Goal: Task Accomplishment & Management: Use online tool/utility

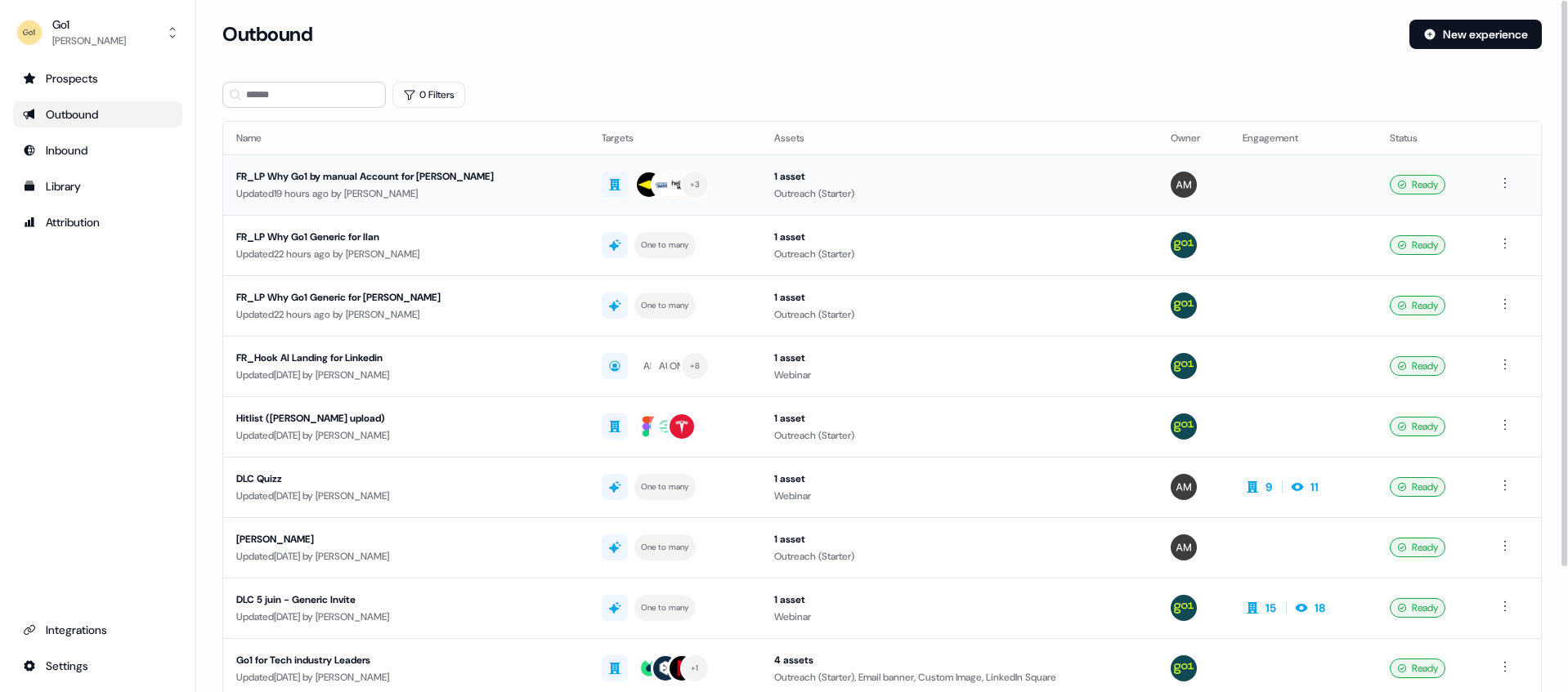
click at [349, 179] on div "FR_LP Why Go1 by manual Account for [PERSON_NAME]" at bounding box center [406, 176] width 339 height 16
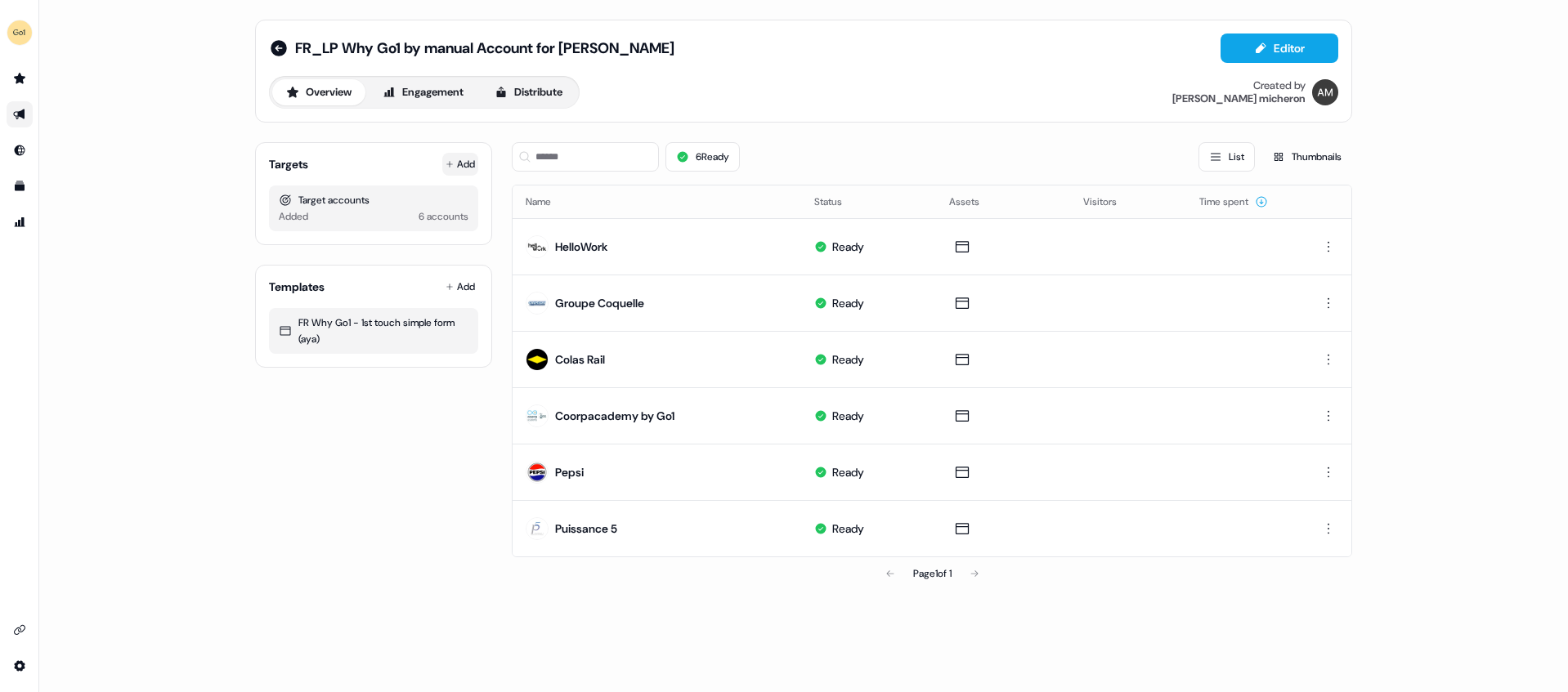
click at [457, 162] on button "Add" at bounding box center [460, 164] width 36 height 23
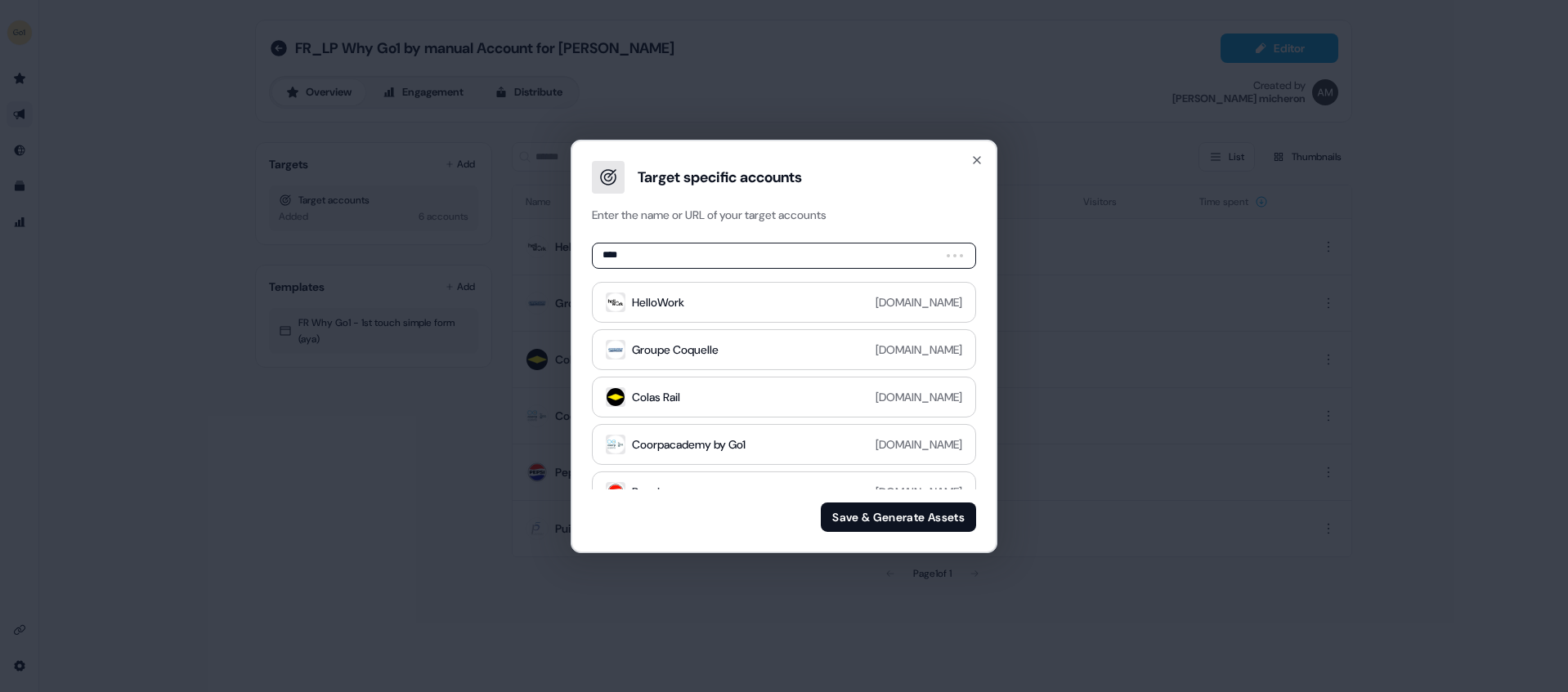
type input "*****"
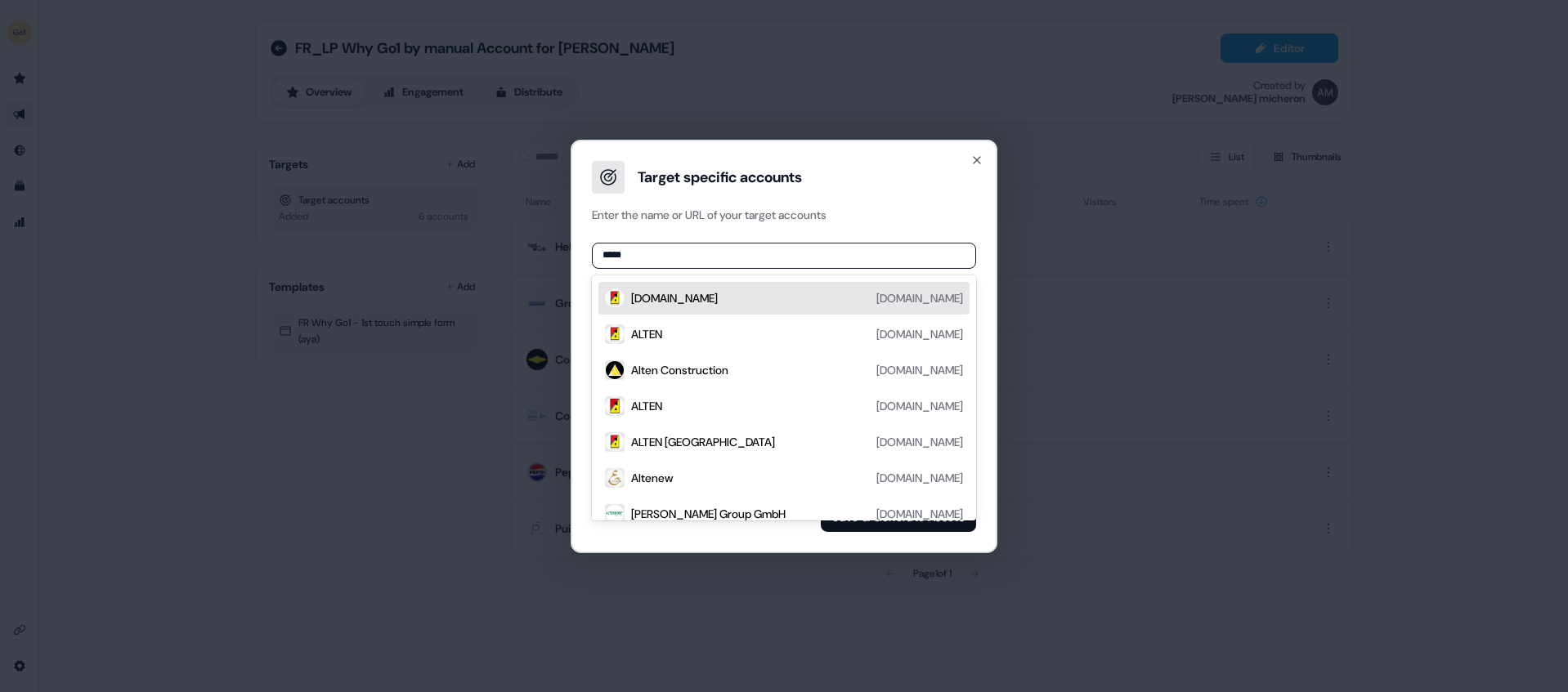
click at [766, 298] on div "[DOMAIN_NAME] [DOMAIN_NAME]" at bounding box center [796, 297] width 331 height 20
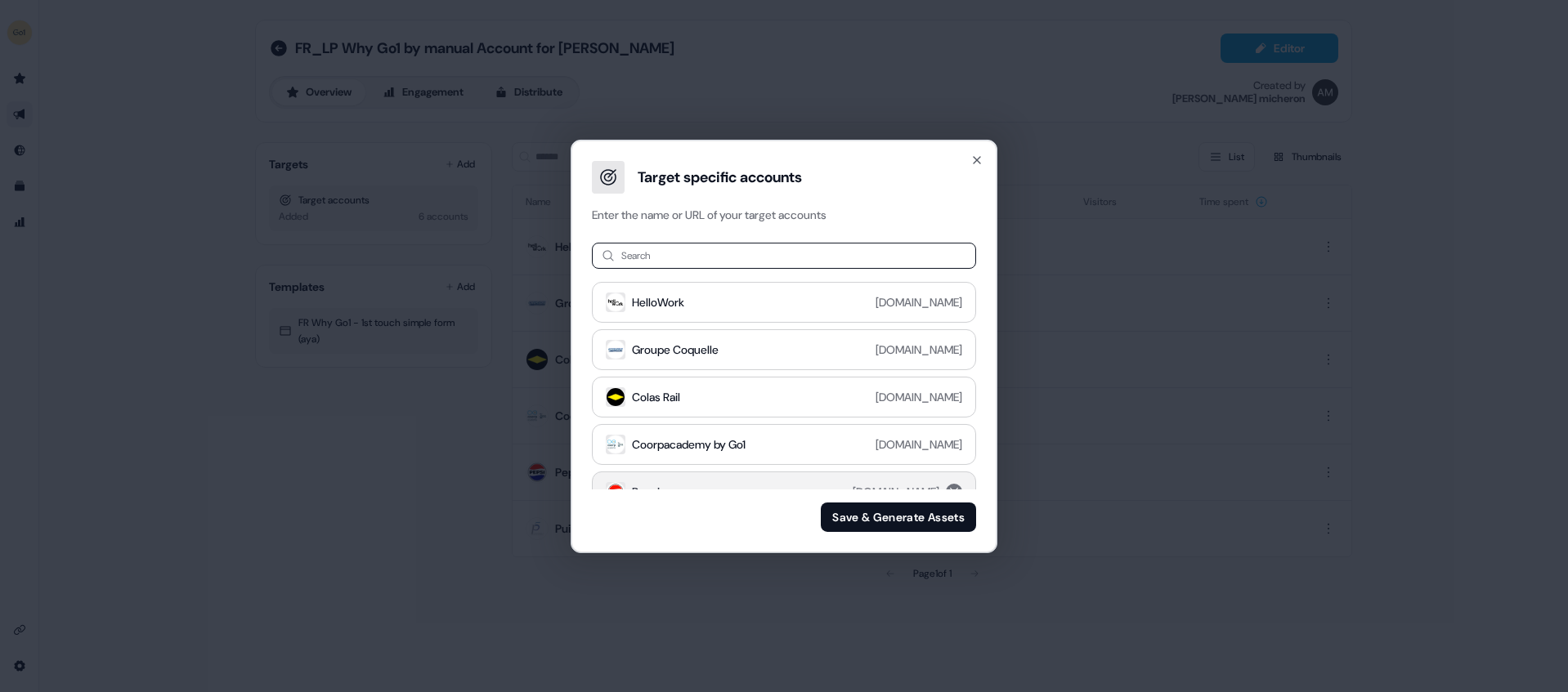
scroll to position [117, 0]
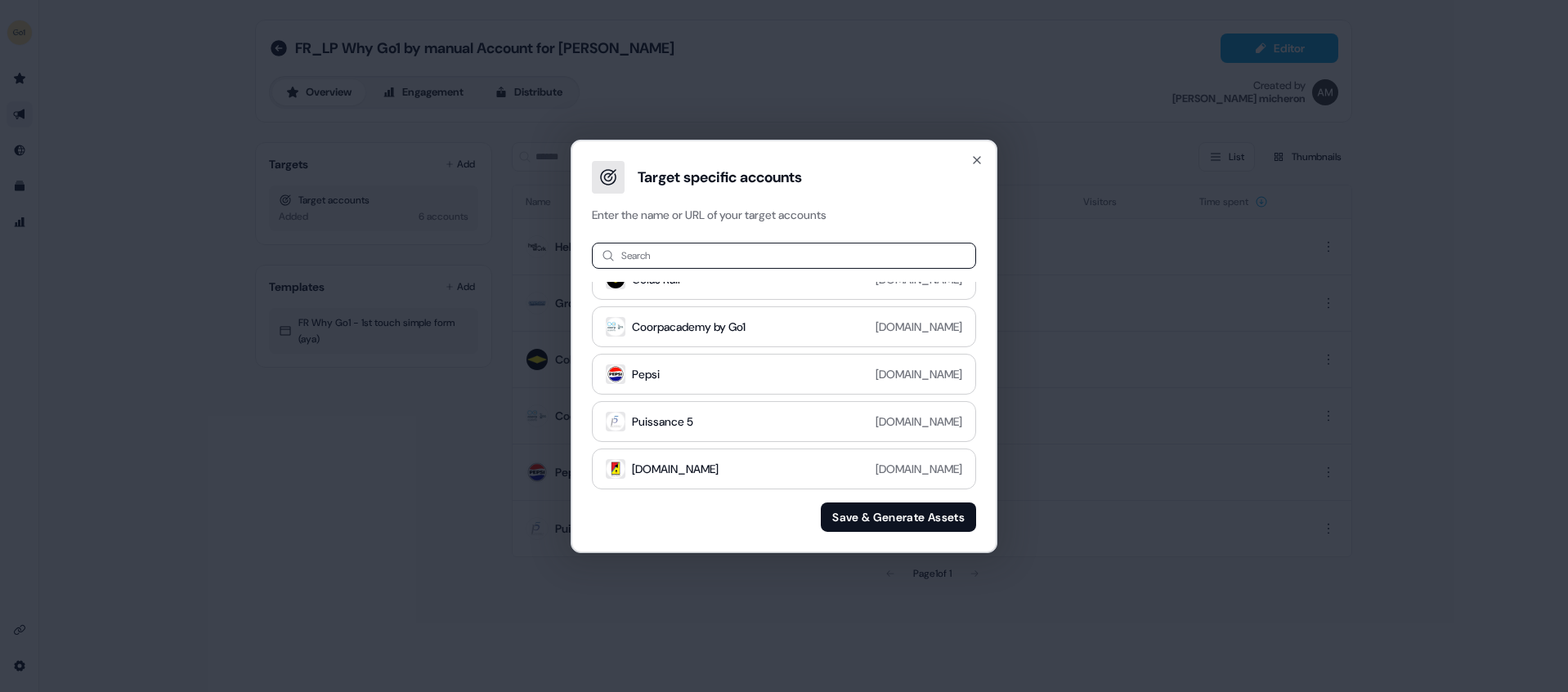
click at [873, 516] on button "Save & Generate Assets" at bounding box center [897, 517] width 155 height 29
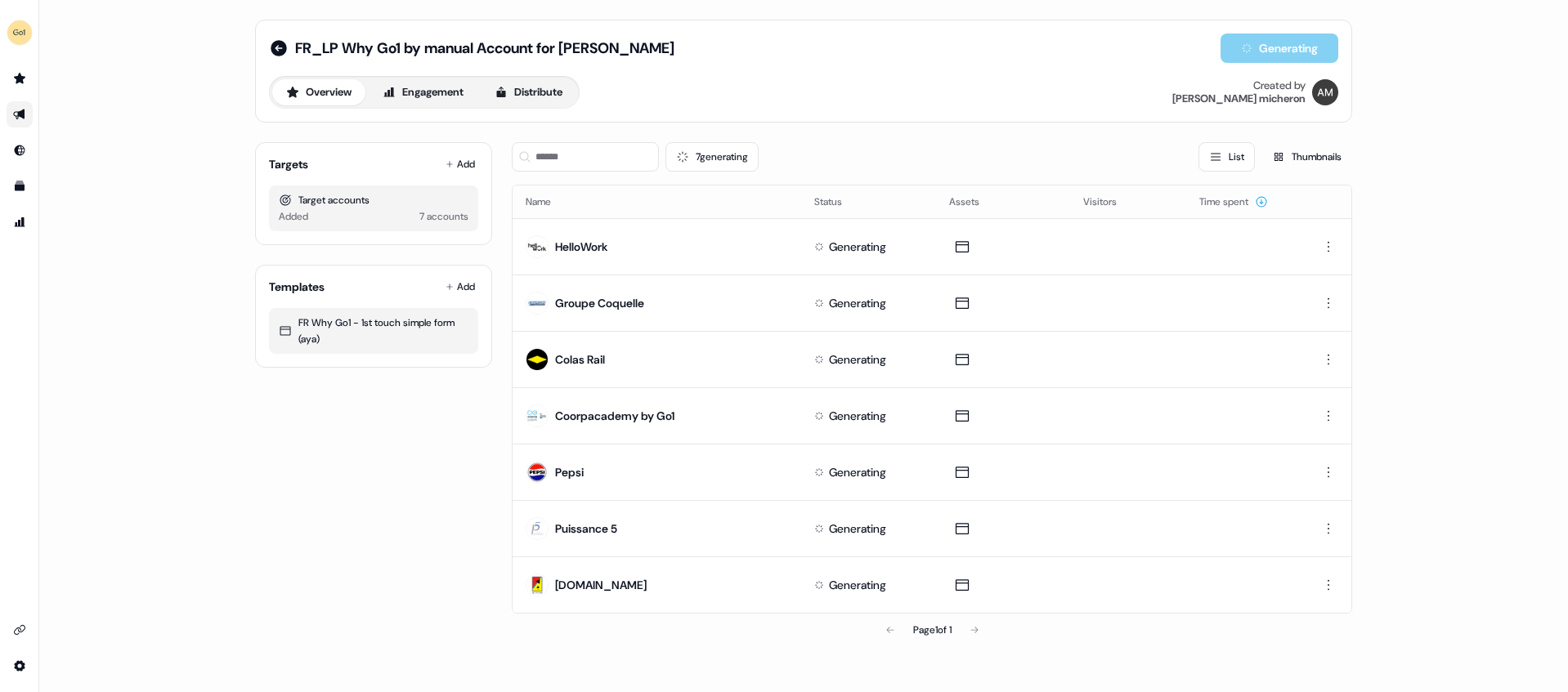
click at [357, 498] on div "Targets Add Target accounts Added 7 accounts Templates Add FR Why Go1 - 1st tou…" at bounding box center [373, 388] width 237 height 517
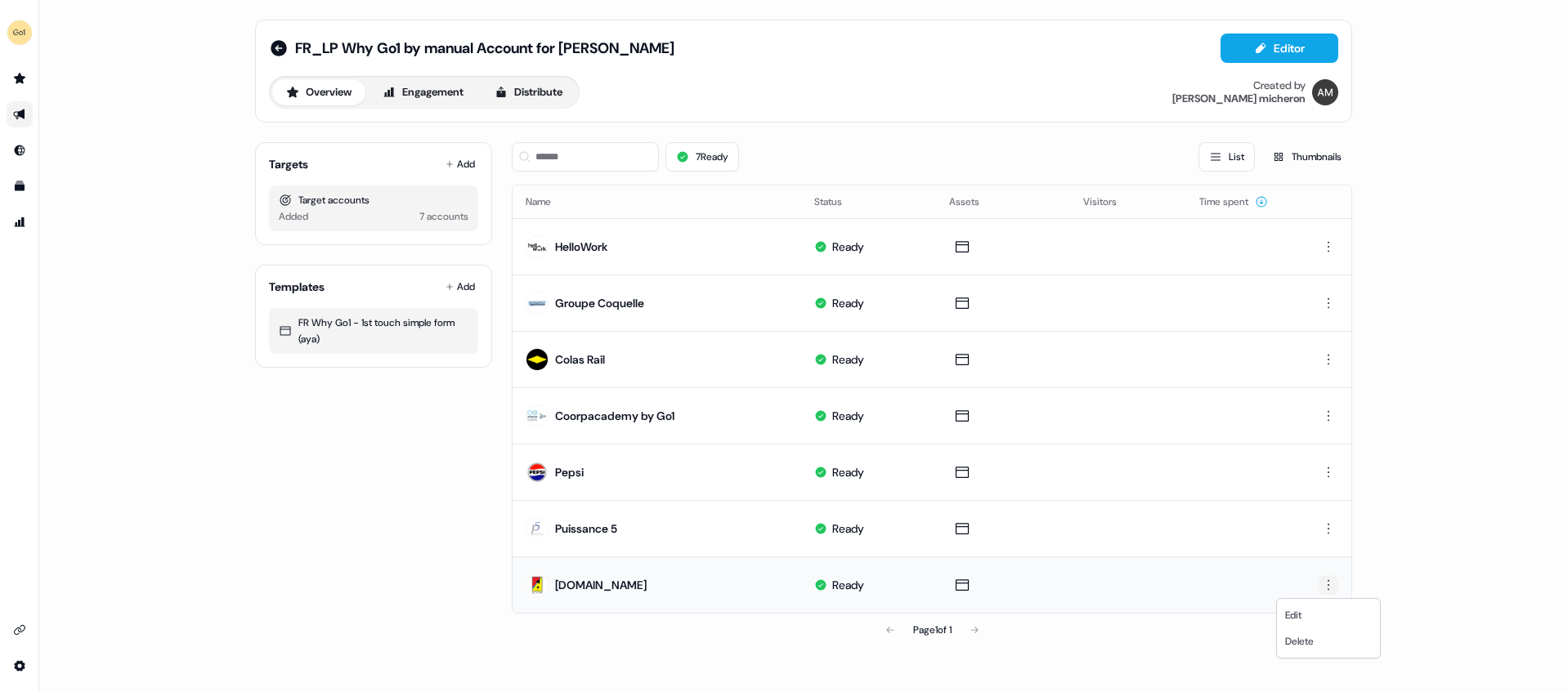
click at [1334, 588] on html "For the best experience switch devices to a bigger screen. Go to [DOMAIN_NAME] …" at bounding box center [784, 346] width 1568 height 692
click at [1199, 596] on html "For the best experience switch devices to a bigger screen. Go to [DOMAIN_NAME] …" at bounding box center [784, 346] width 1568 height 692
click at [1322, 579] on html "For the best experience switch devices to a bigger screen. Go to [DOMAIN_NAME] …" at bounding box center [784, 346] width 1568 height 692
click at [992, 570] on html "For the best experience switch devices to a bigger screen. Go to [DOMAIN_NAME] …" at bounding box center [784, 346] width 1568 height 692
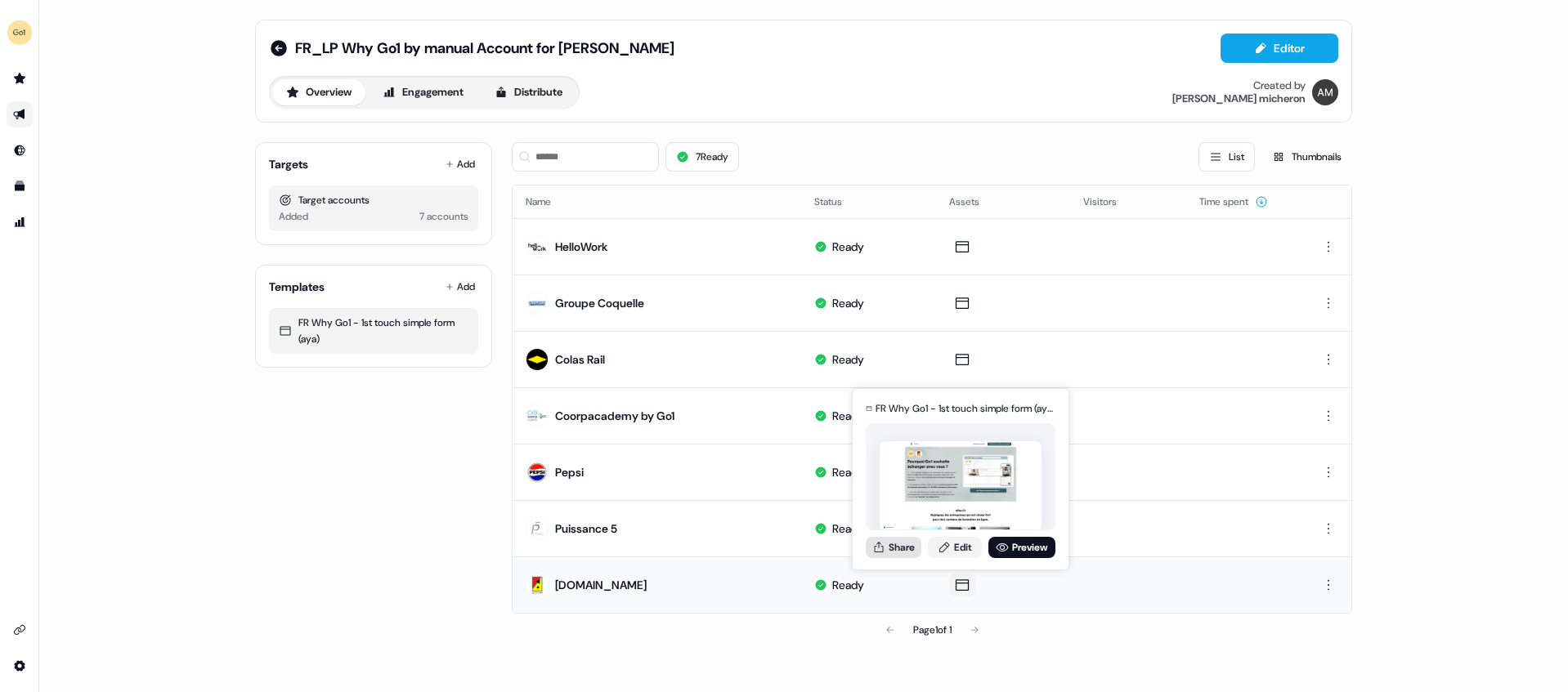
click at [913, 550] on button "Share" at bounding box center [893, 547] width 56 height 21
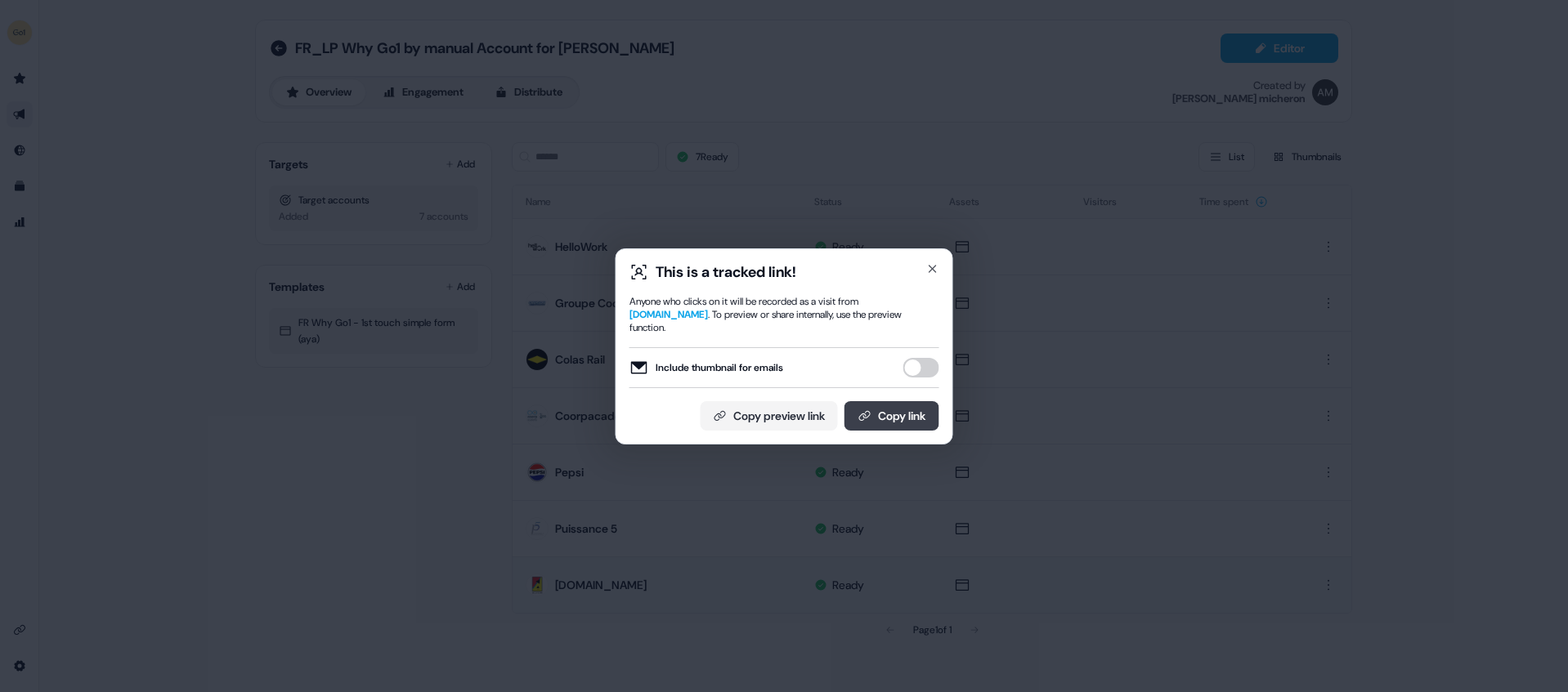
click at [875, 403] on button "Copy link" at bounding box center [891, 416] width 95 height 29
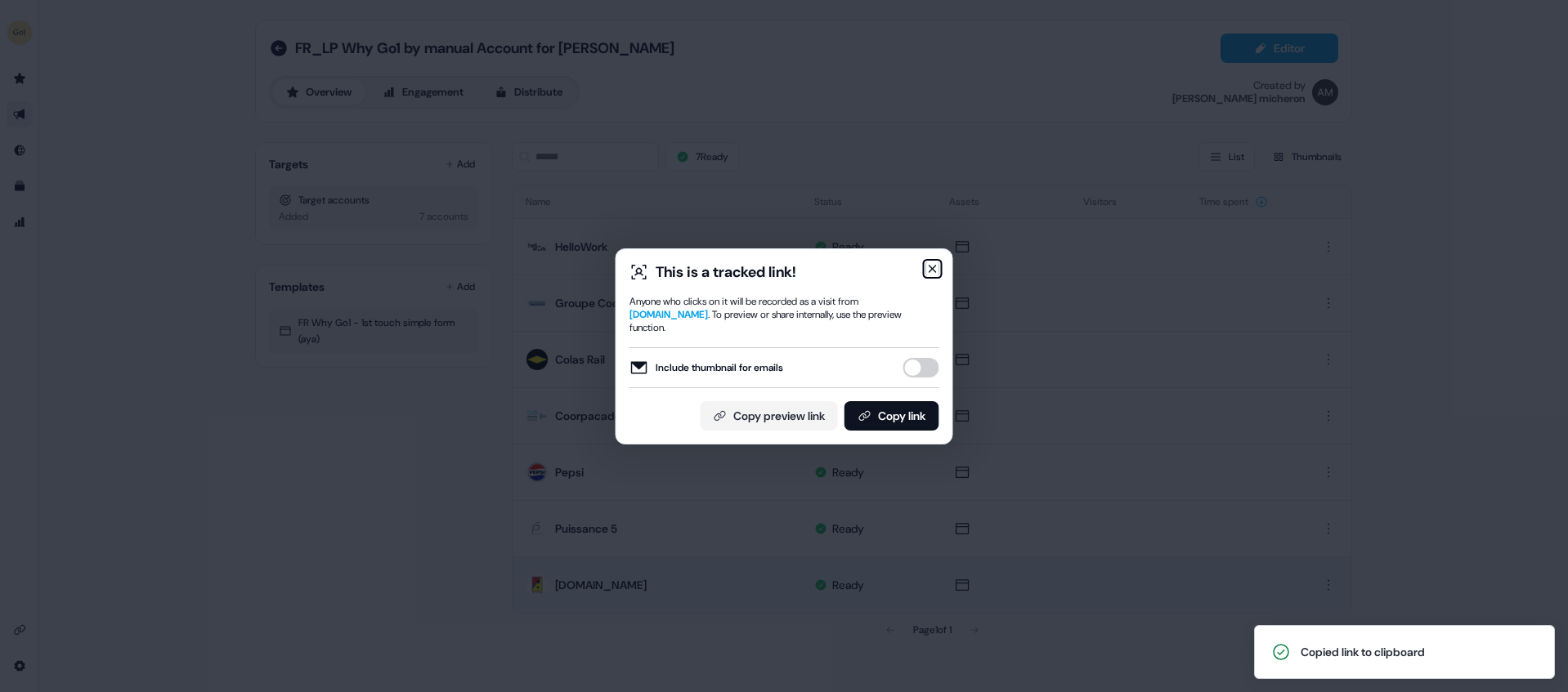
click at [927, 274] on icon "button" at bounding box center [932, 268] width 13 height 13
click at [927, 274] on div "This is a tracked link! Anyone who clicks on it will be recorded as a visit fro…" at bounding box center [784, 346] width 1568 height 692
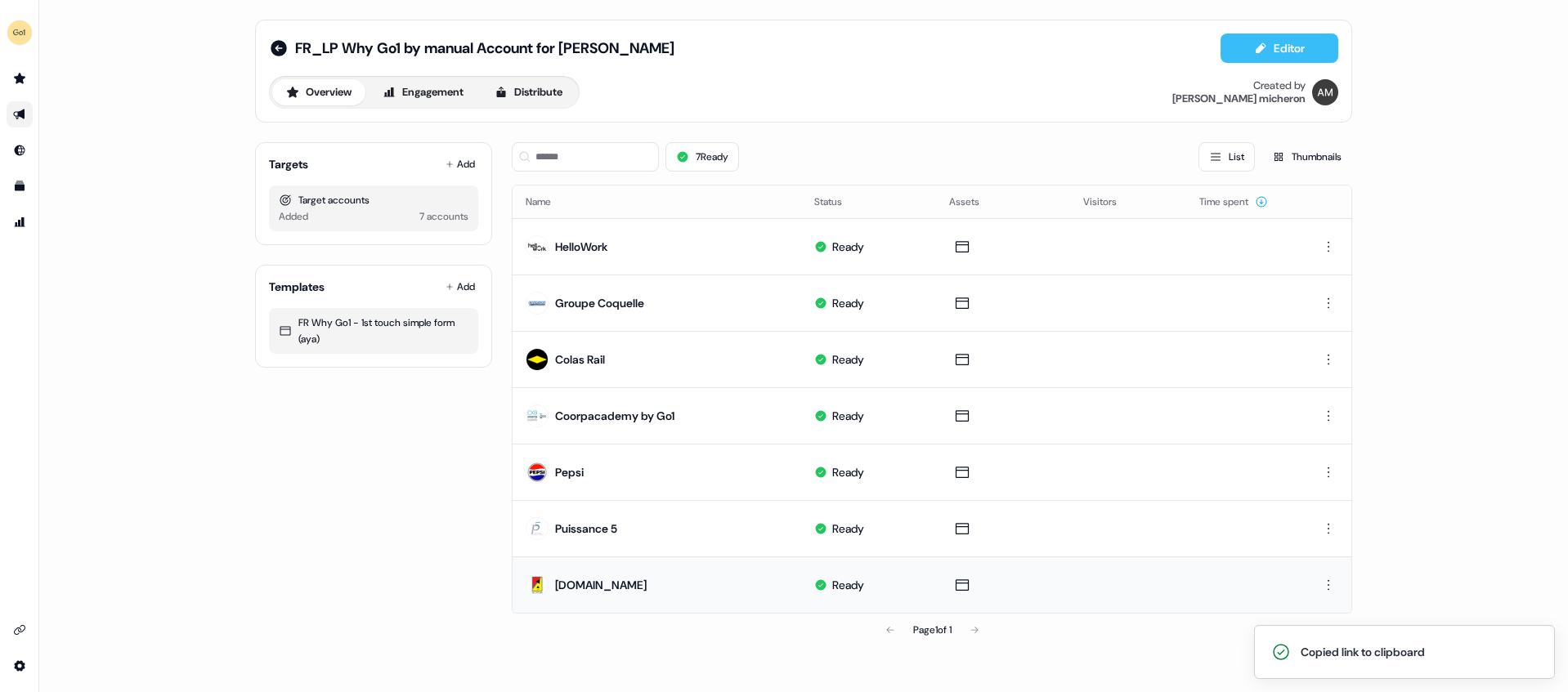
click at [1323, 47] on button "Editor" at bounding box center [1279, 48] width 117 height 29
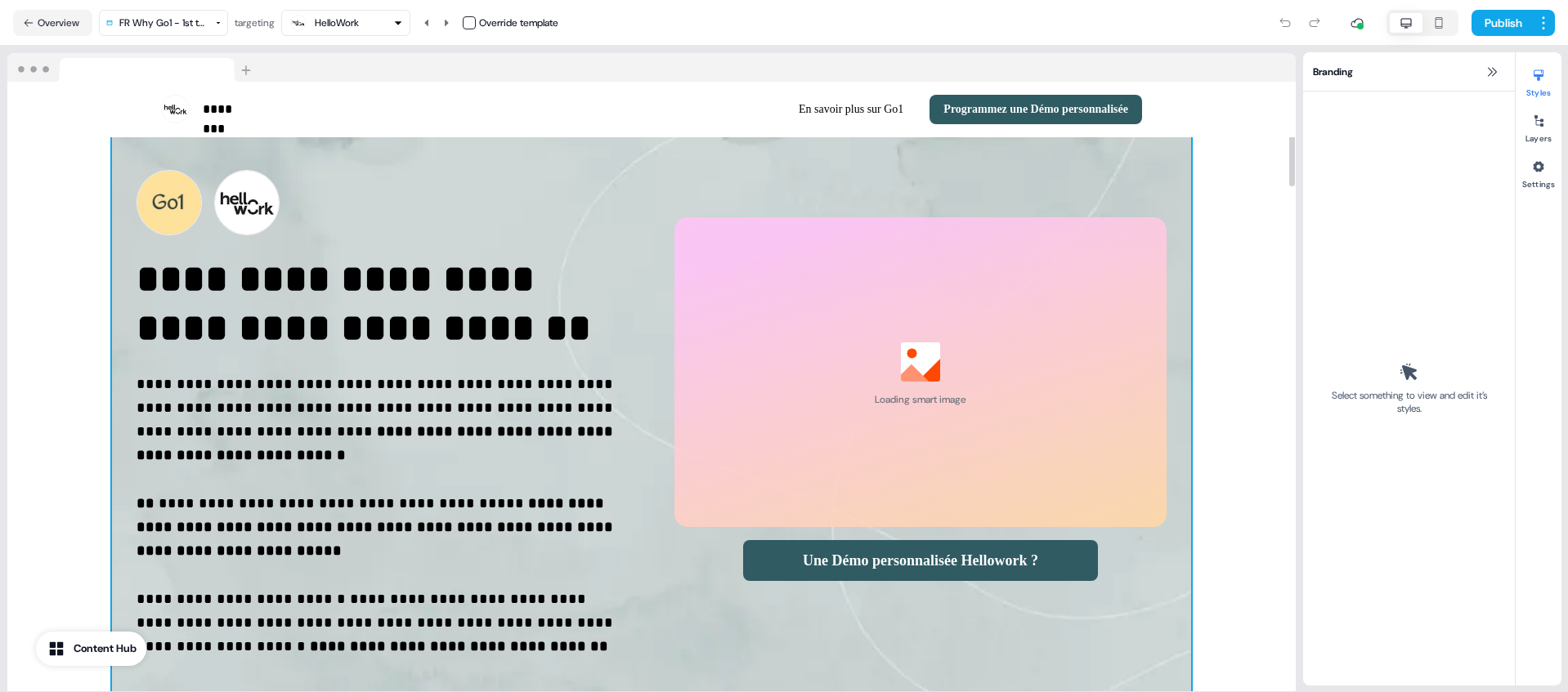
select select "**"
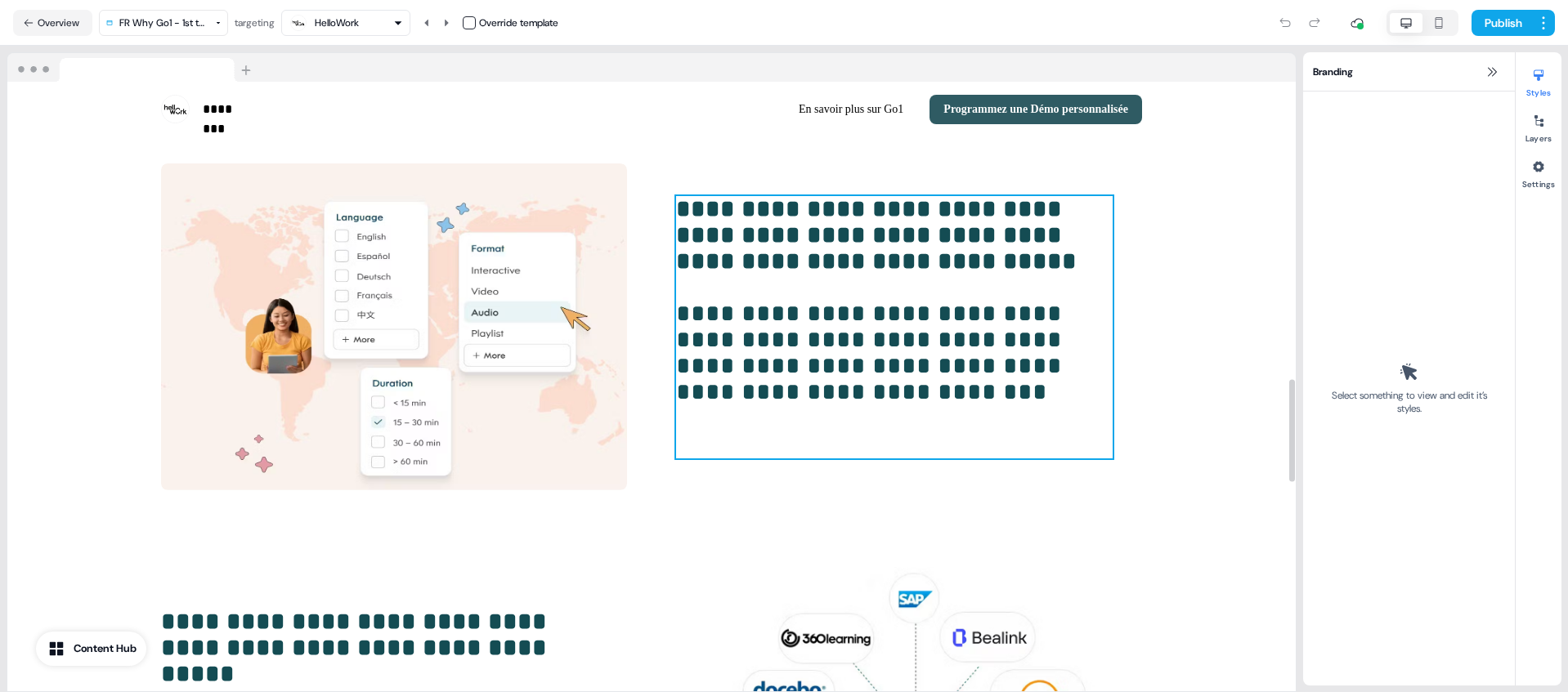
scroll to position [1772, 0]
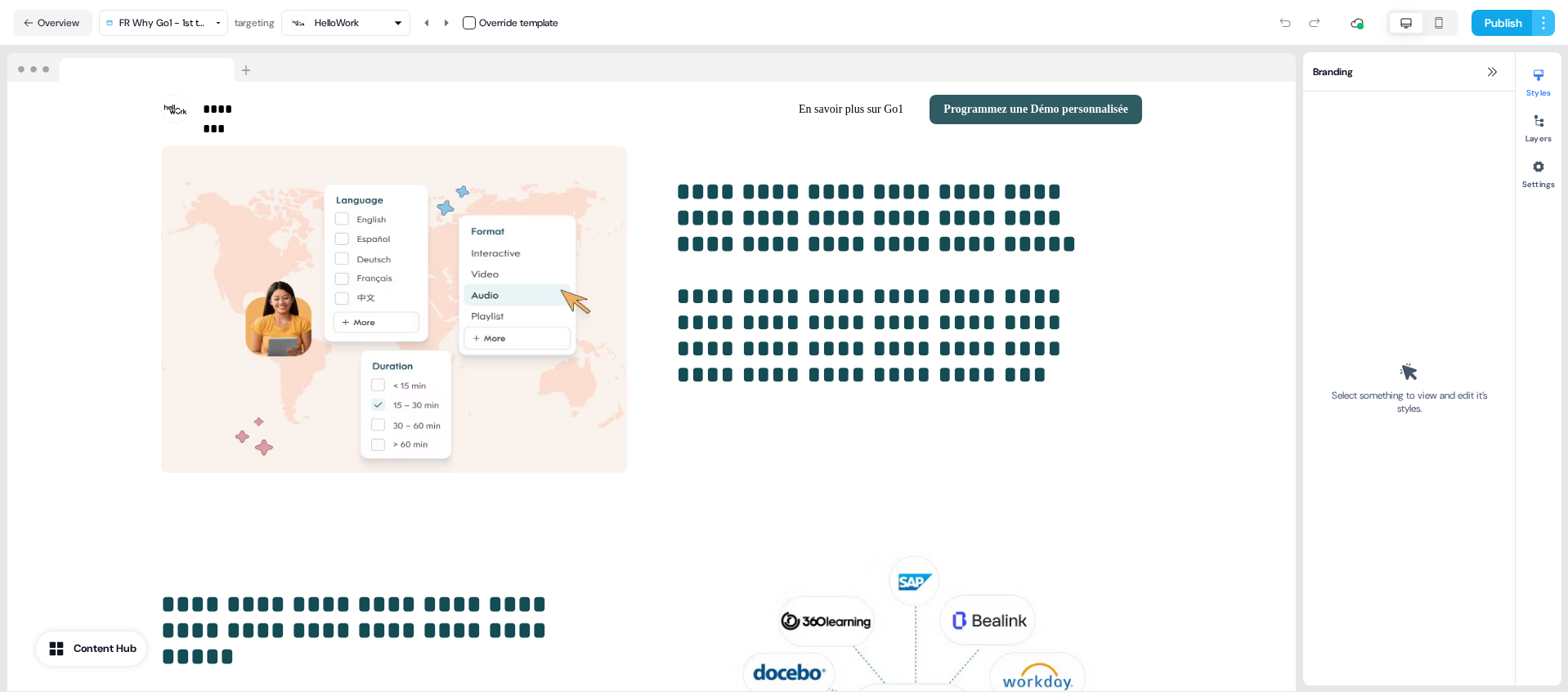
click at [1540, 17] on html "**********" at bounding box center [784, 346] width 1568 height 692
click at [950, 33] on html "**********" at bounding box center [784, 346] width 1568 height 692
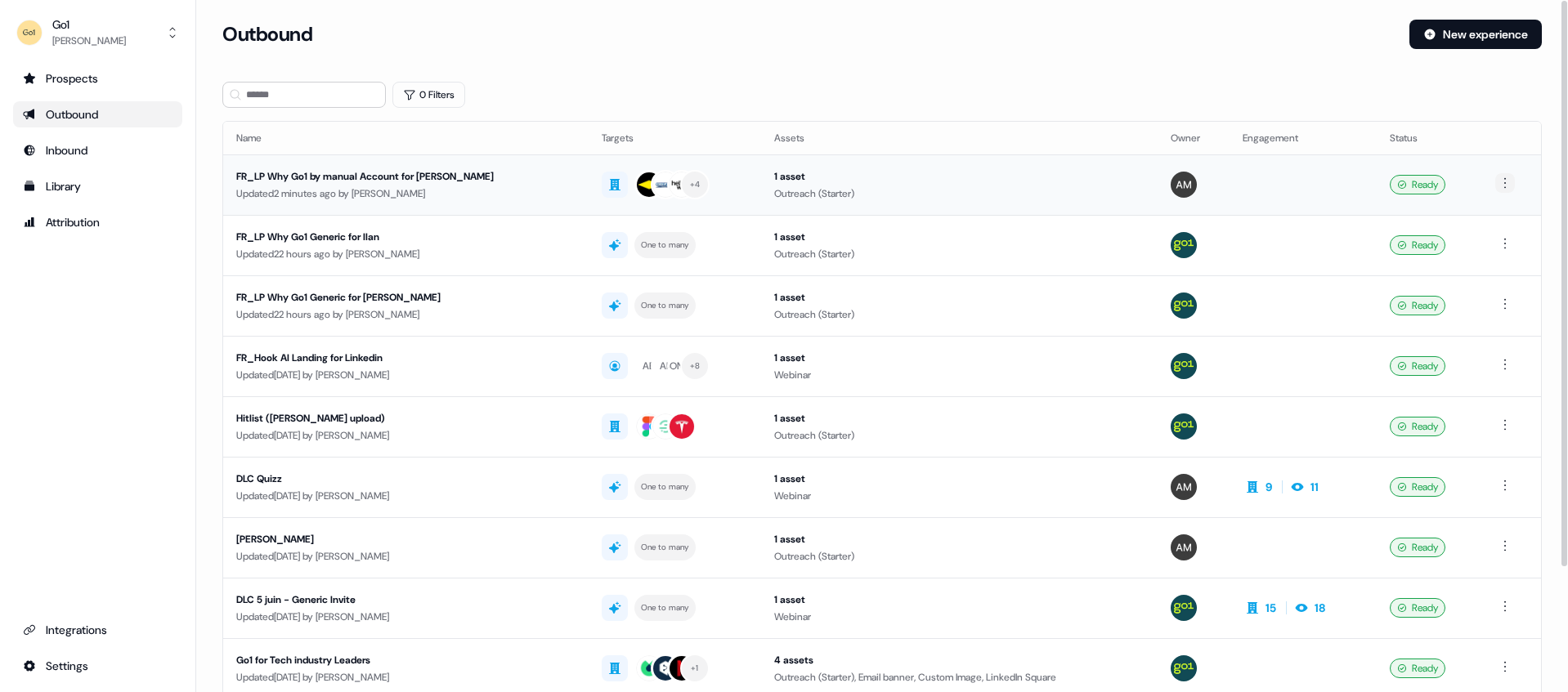
click at [1499, 184] on html "For the best experience switch devices to a bigger screen. Go to [DOMAIN_NAME] …" at bounding box center [784, 346] width 1568 height 692
click at [1492, 211] on span "Duplicate" at bounding box center [1481, 212] width 42 height 13
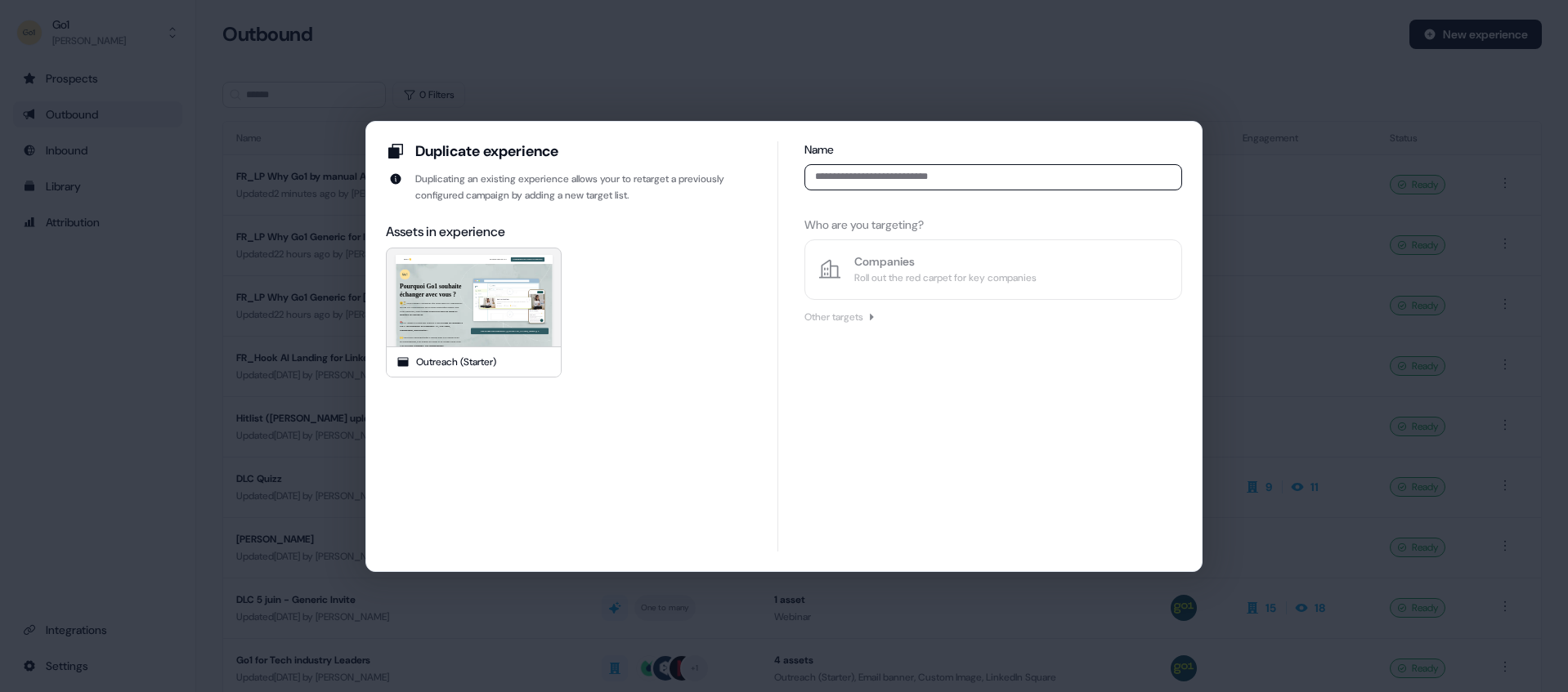
click at [884, 177] on input at bounding box center [993, 177] width 378 height 27
click at [291, 294] on div "Duplicate experience Duplicating an existing experience allows your to retarget…" at bounding box center [784, 346] width 1568 height 692
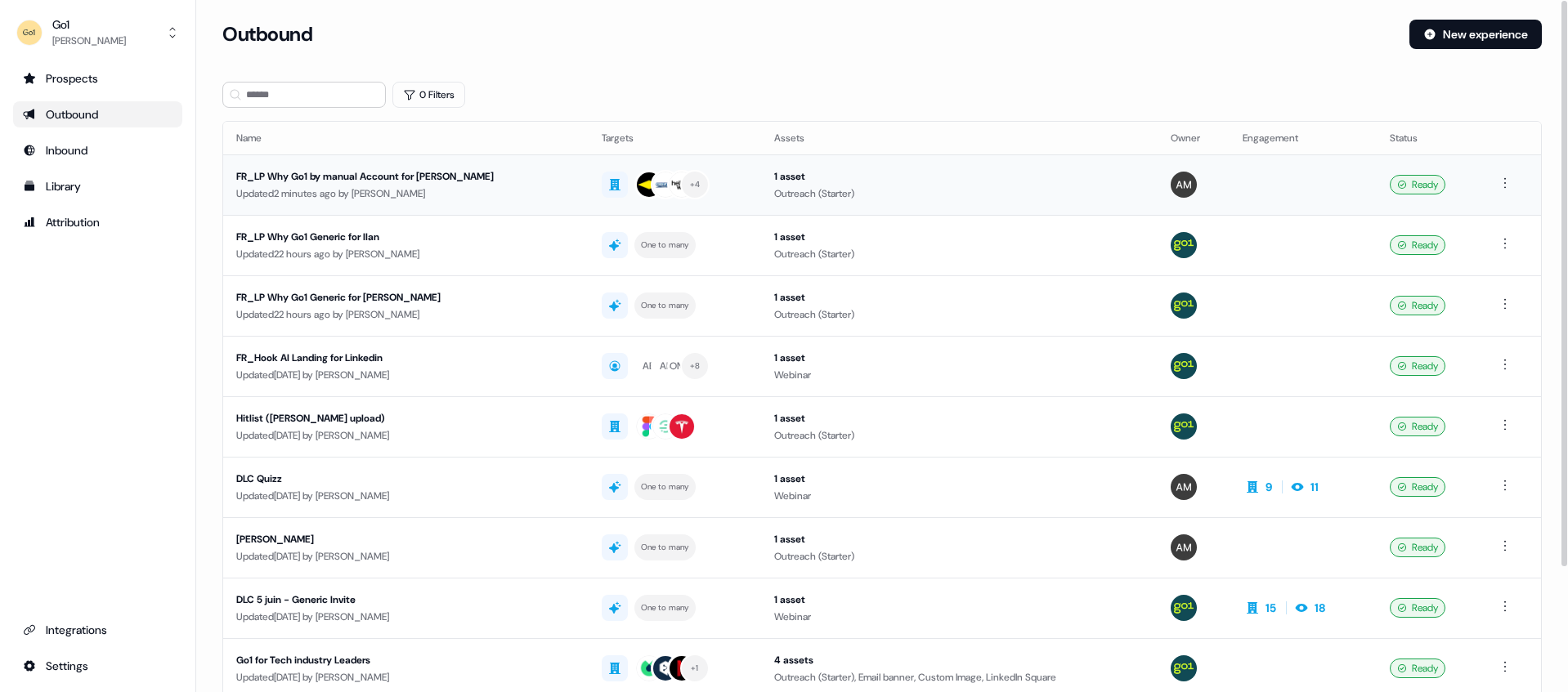
drag, startPoint x: 459, startPoint y: 173, endPoint x: 249, endPoint y: 173, distance: 210.0
click at [249, 173] on div "FR_LP Why Go1 by manual Account for [PERSON_NAME]" at bounding box center [406, 176] width 339 height 16
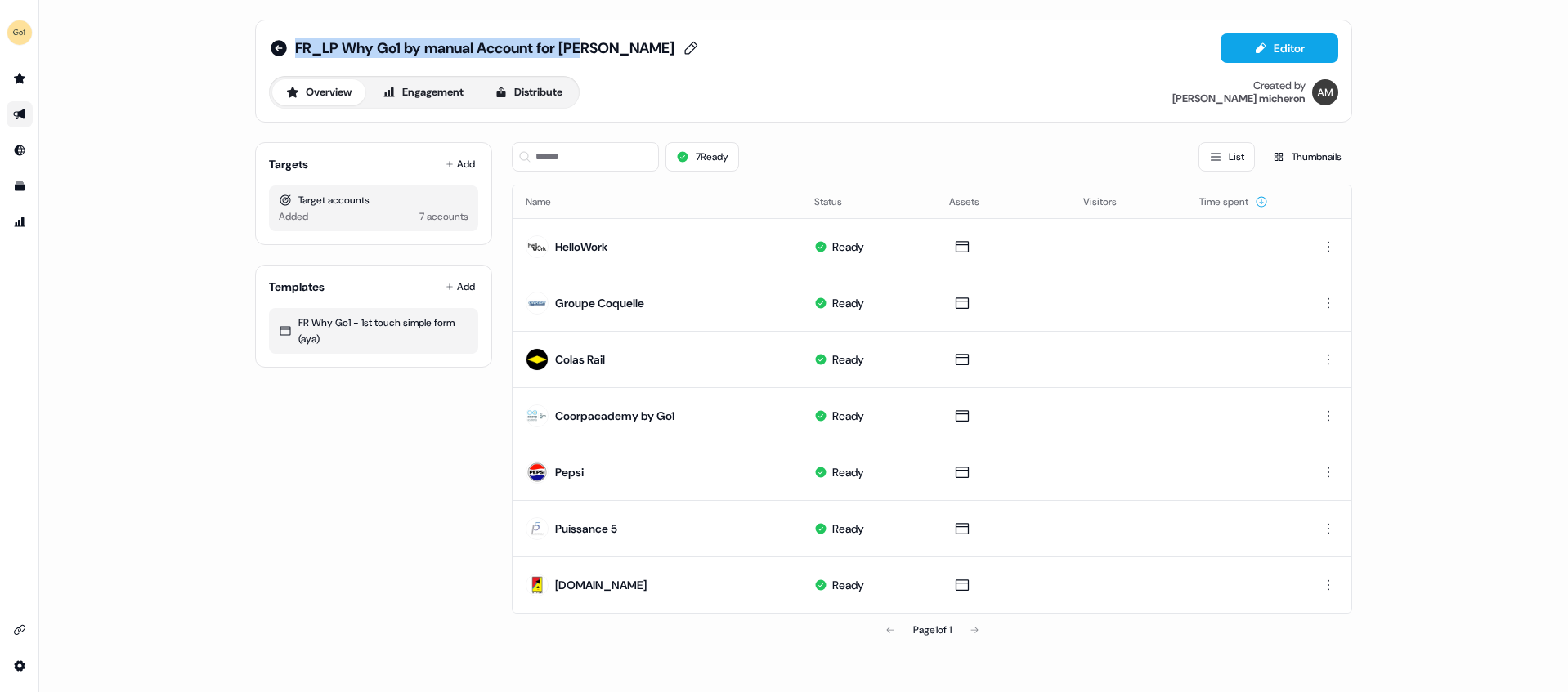
drag, startPoint x: 636, startPoint y: 58, endPoint x: 297, endPoint y: 51, distance: 339.1
click at [297, 51] on div "FR_LP Why Go1 by manual Account for [PERSON_NAME] Editor" at bounding box center [803, 48] width 1069 height 29
copy span "FR_LP Why Go1 by manual Account for [PERSON_NAME]"
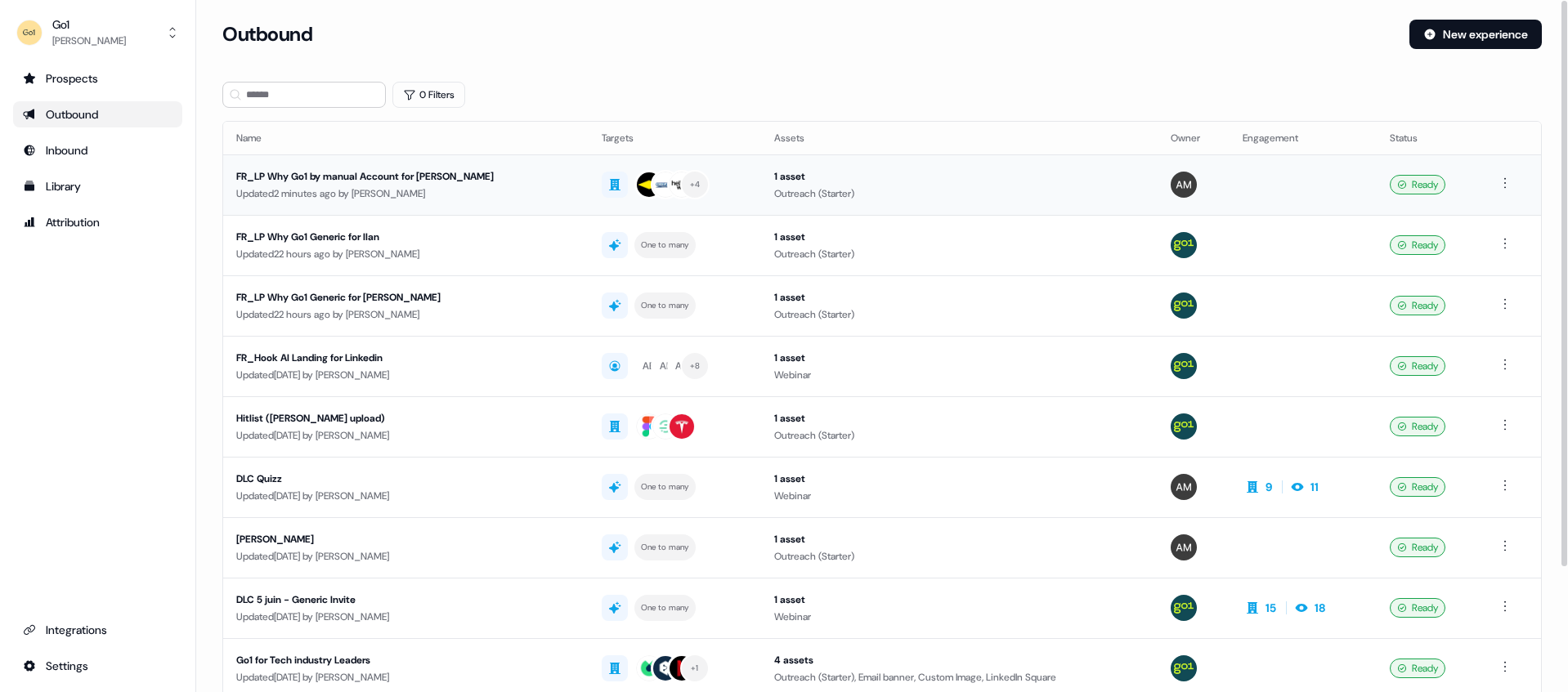
click at [1514, 188] on td at bounding box center [1511, 184] width 59 height 61
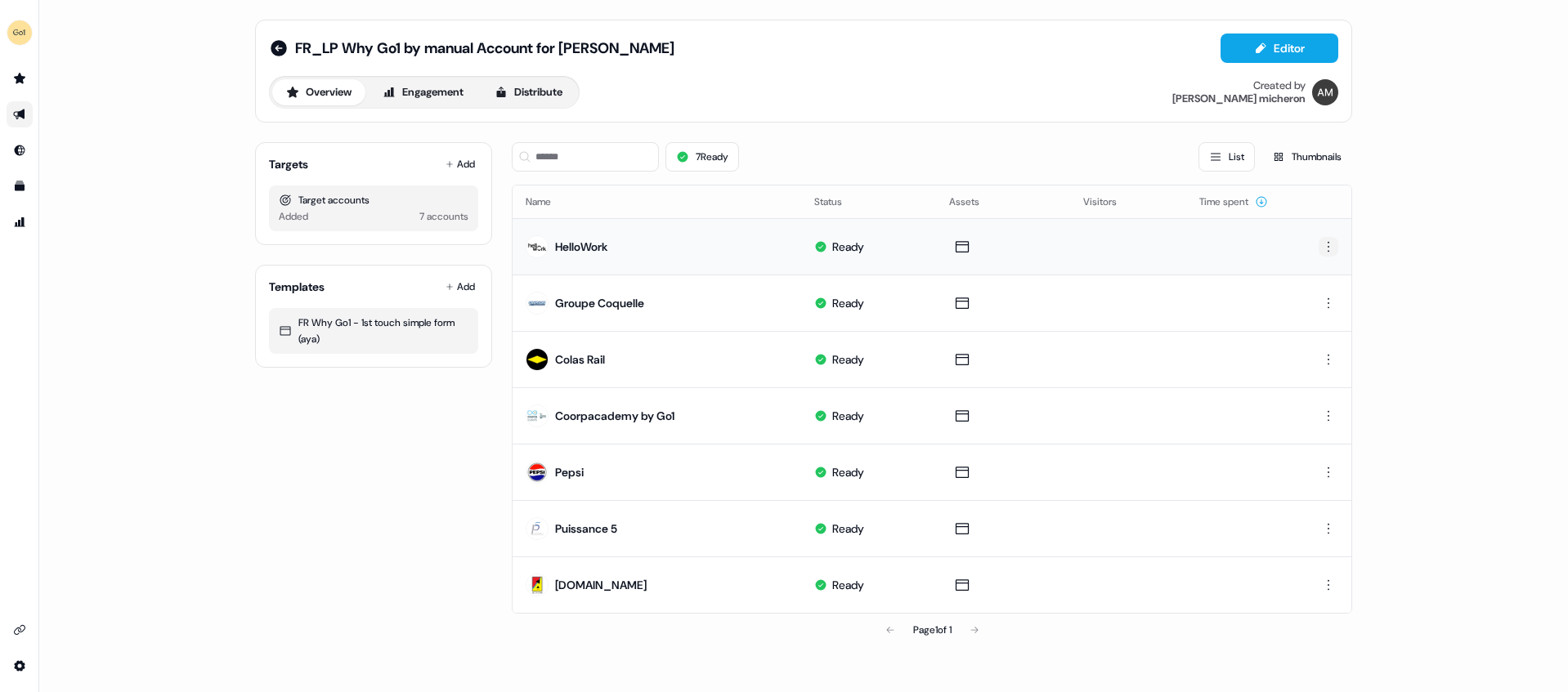
click at [1330, 244] on html "For the best experience switch devices to a bigger screen. Go to [DOMAIN_NAME] …" at bounding box center [784, 346] width 1568 height 692
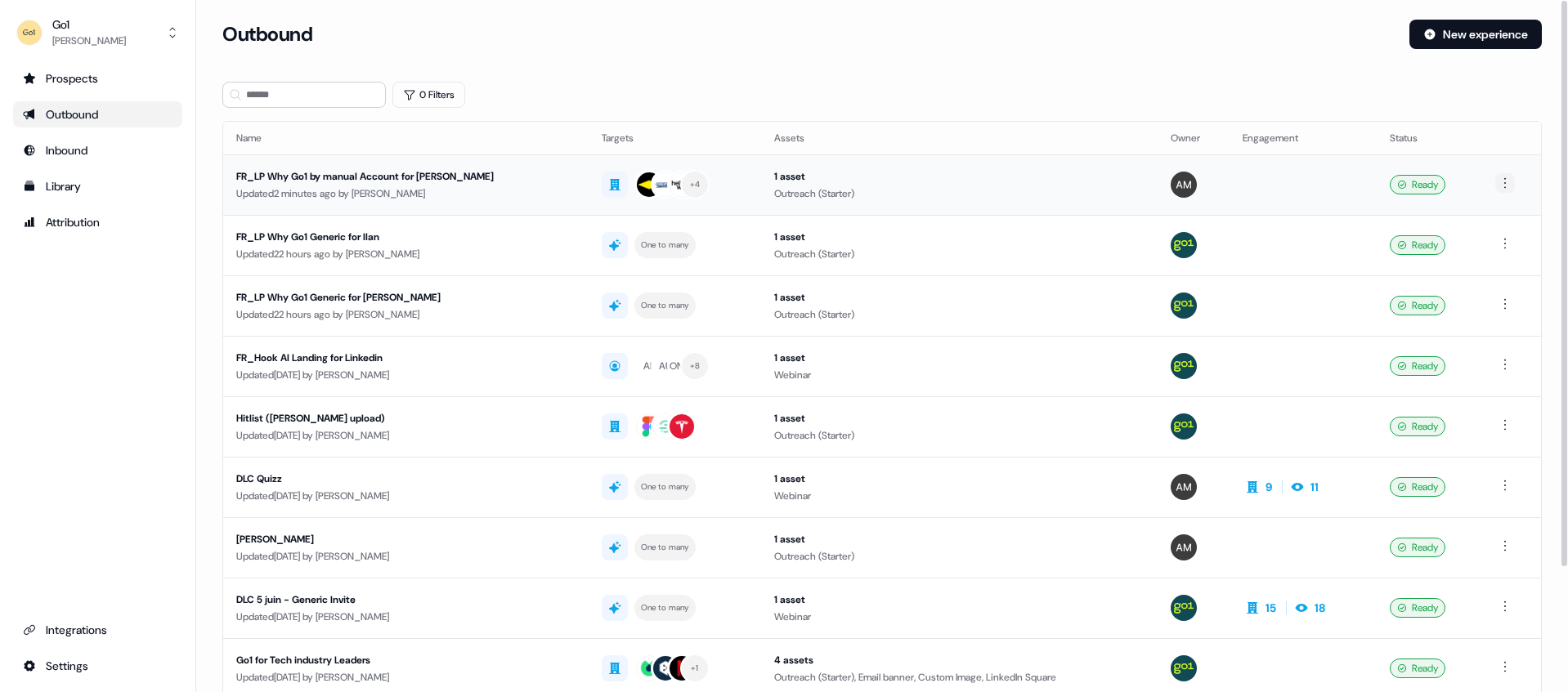
click at [1500, 185] on html "For the best experience switch devices to a bigger screen. Go to [DOMAIN_NAME] …" at bounding box center [784, 346] width 1568 height 692
click at [1488, 208] on span "Duplicate" at bounding box center [1481, 212] width 42 height 13
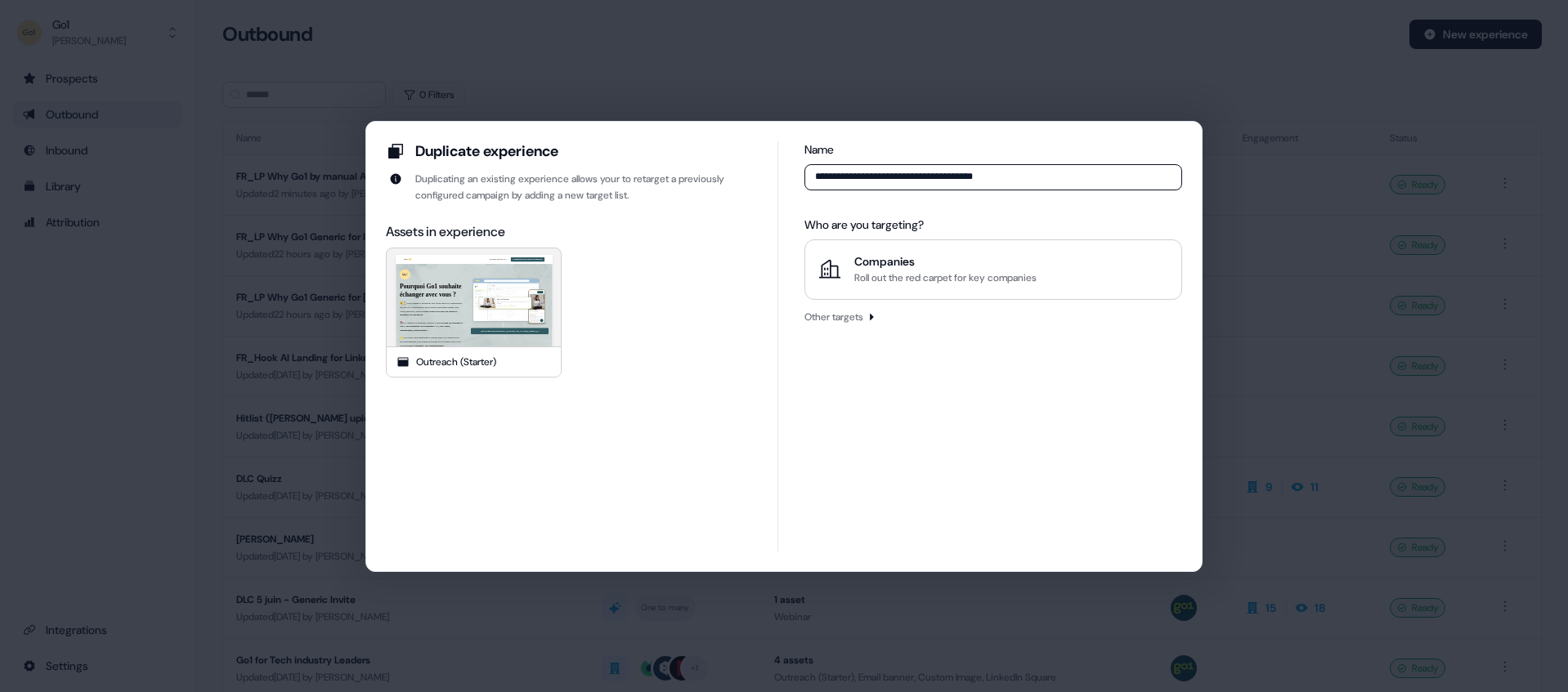
click at [1013, 177] on input "**********" at bounding box center [993, 177] width 378 height 27
type input "**********"
click at [851, 275] on div "Companies Roll out the red carpet for key companies" at bounding box center [993, 270] width 349 height 33
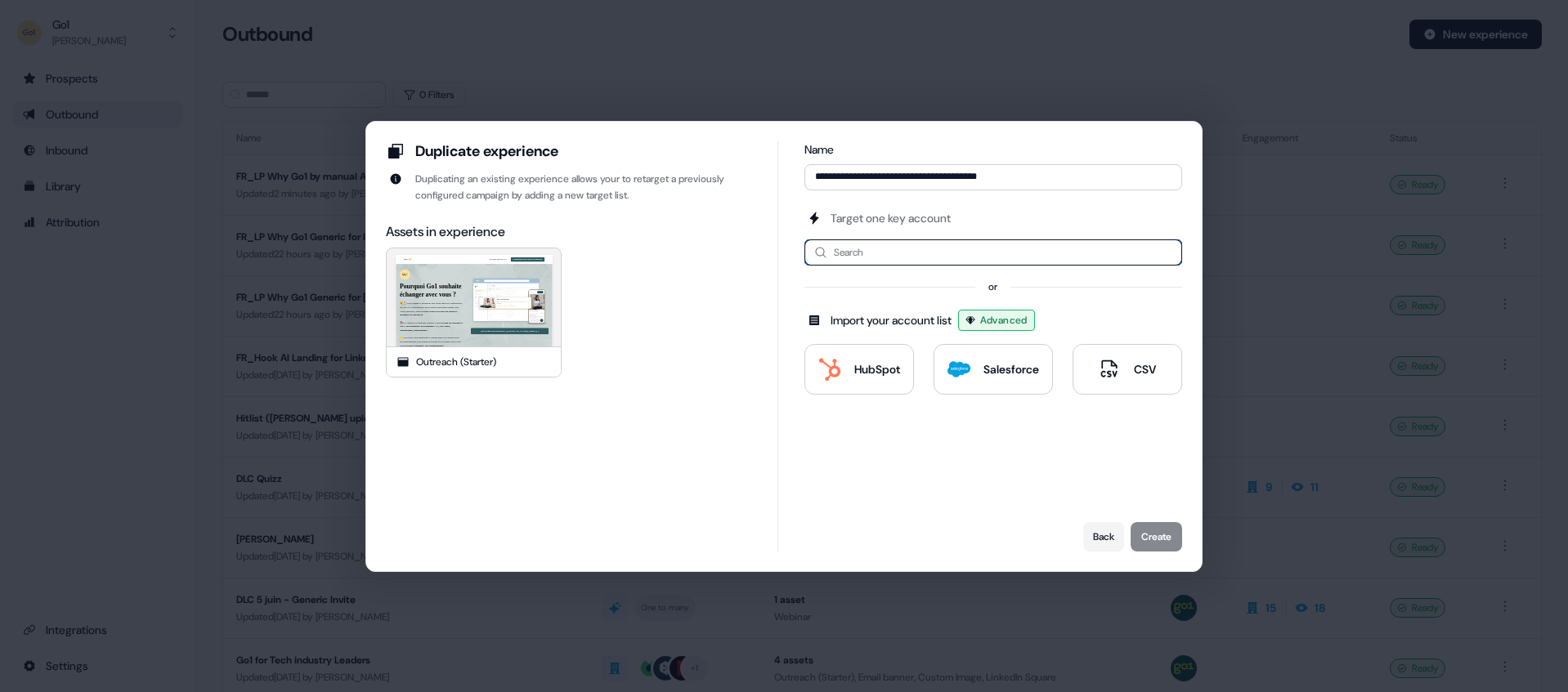
click at [861, 257] on input at bounding box center [993, 253] width 378 height 27
type input "*****"
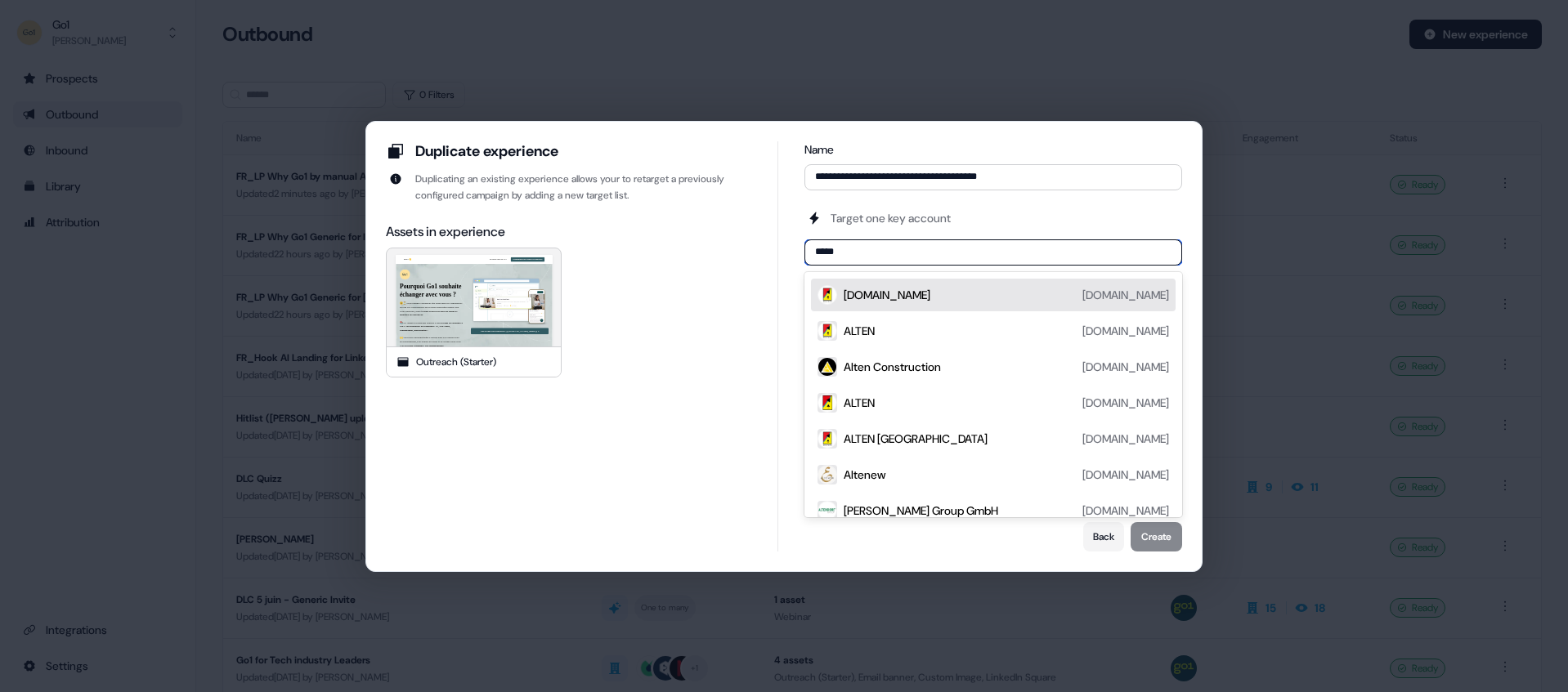
click at [866, 289] on div "[DOMAIN_NAME]" at bounding box center [886, 295] width 86 height 16
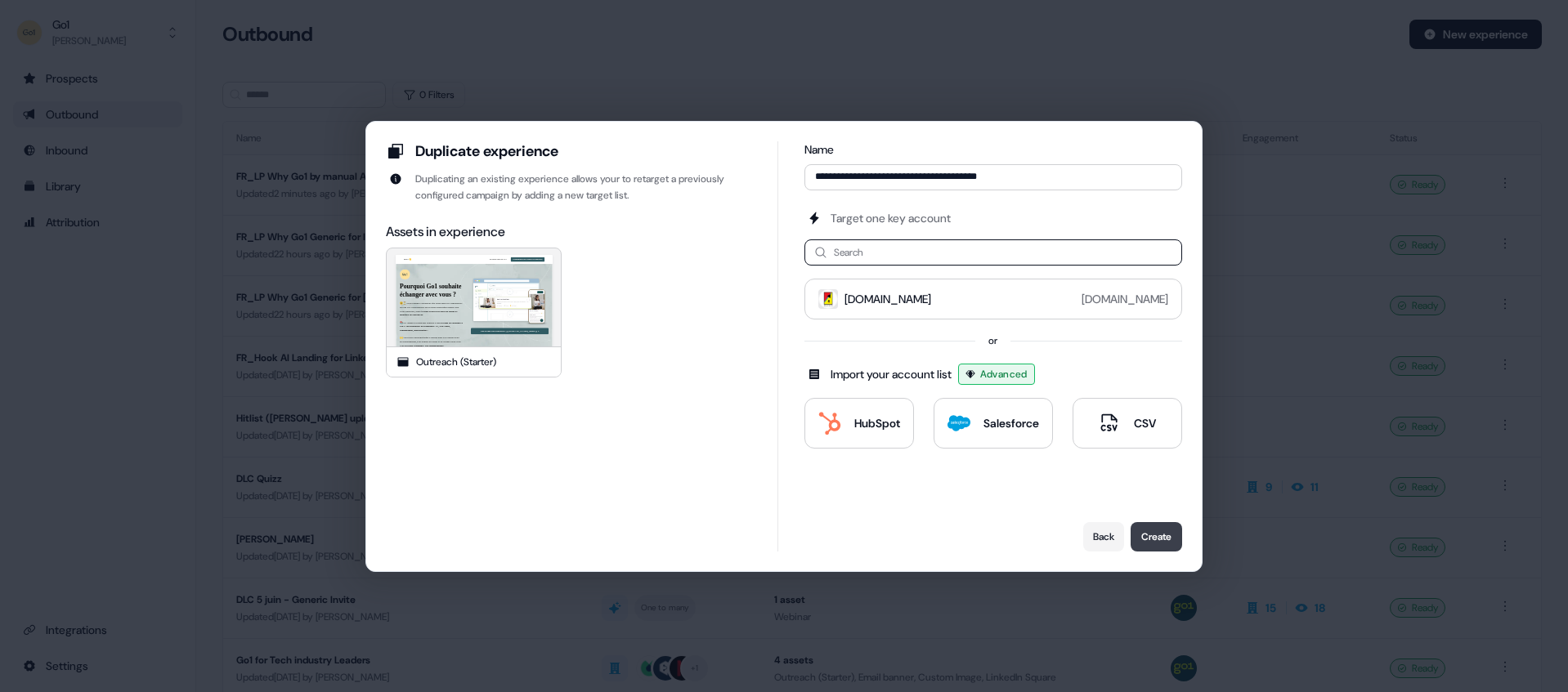
click at [1171, 538] on button "Create" at bounding box center [1156, 537] width 51 height 29
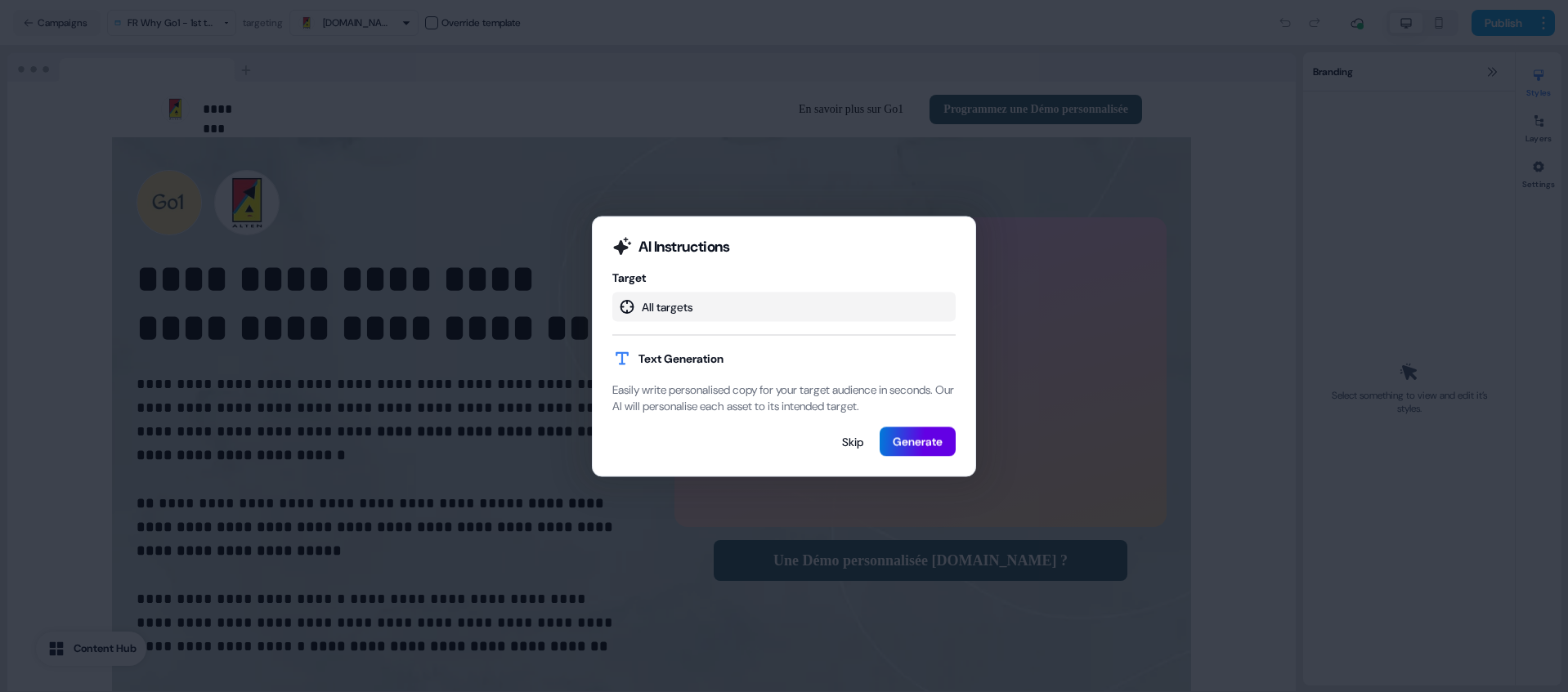
select select "**"
click at [851, 445] on button "Skip" at bounding box center [852, 441] width 47 height 29
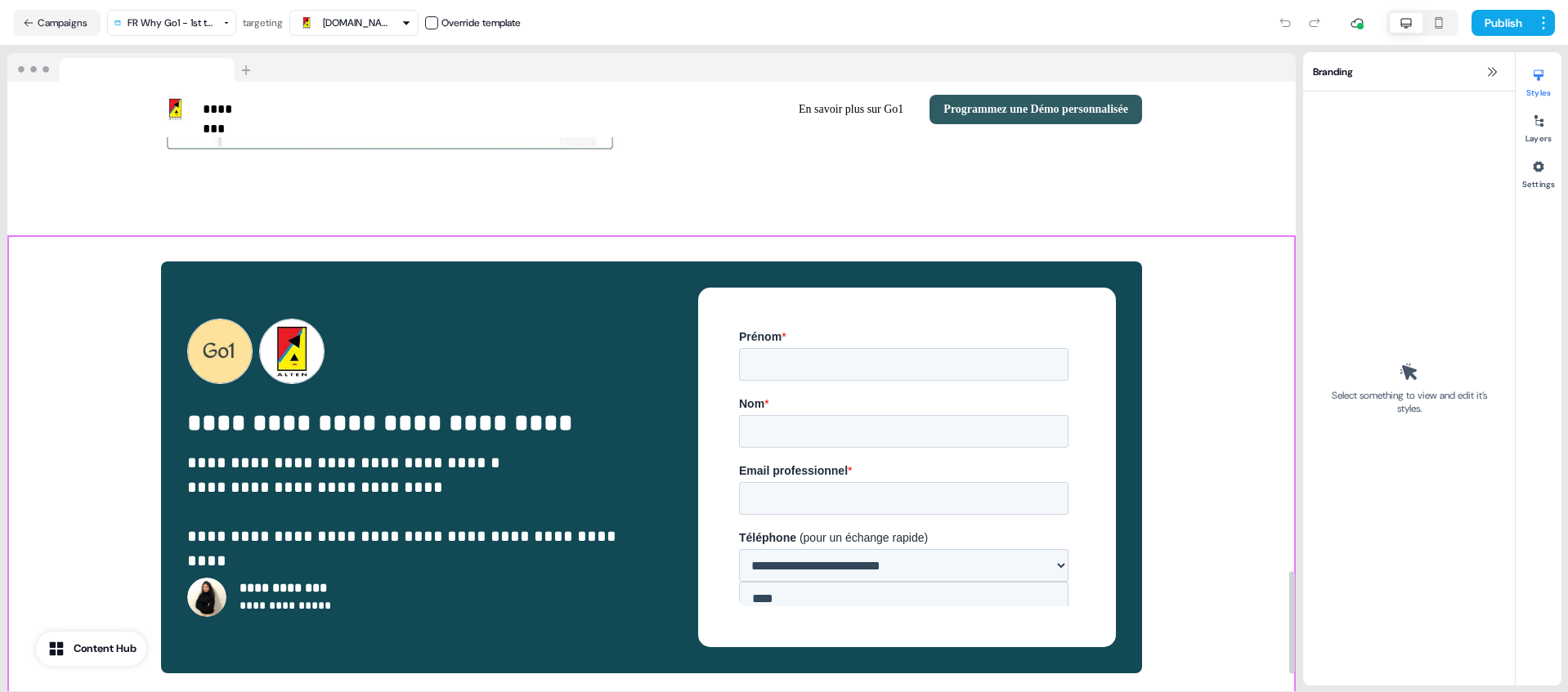
scroll to position [2871, 0]
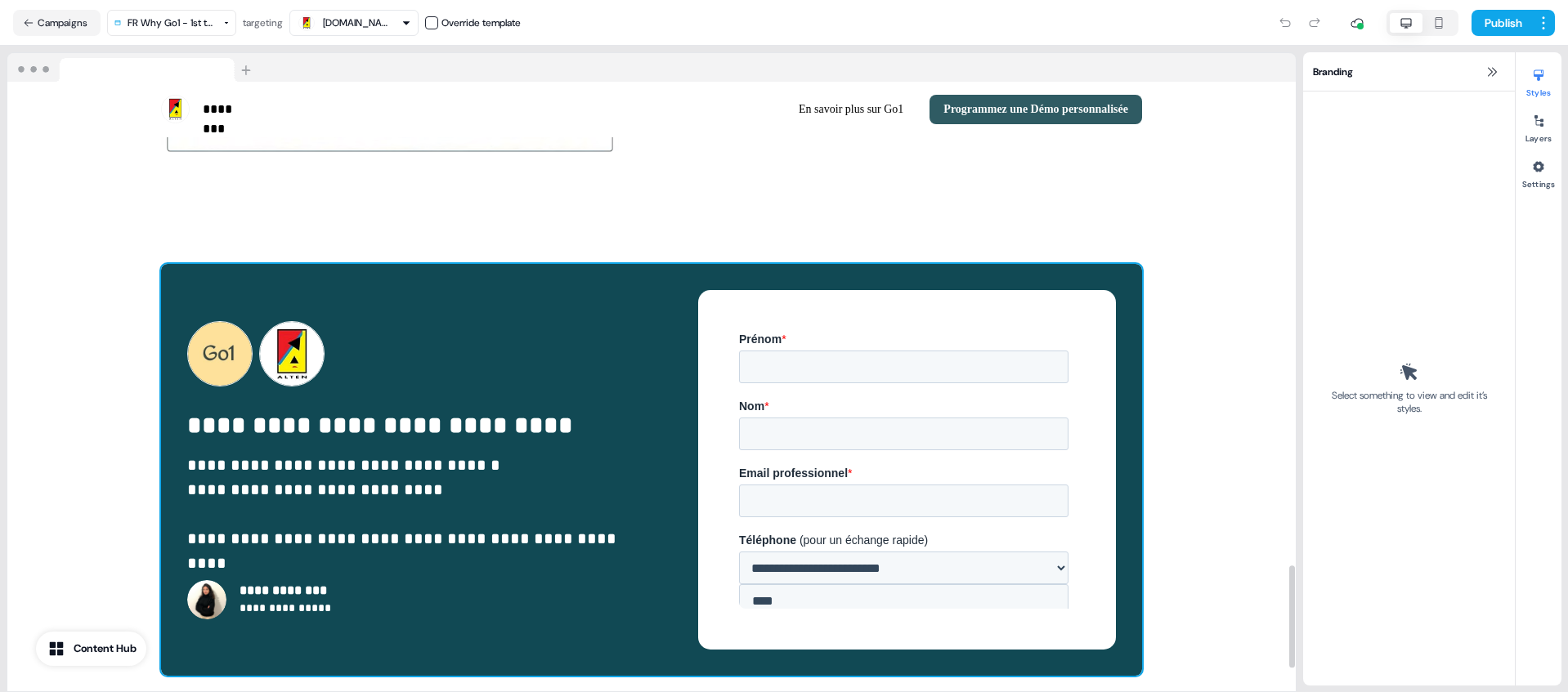
click at [169, 264] on div "**********" at bounding box center [651, 469] width 981 height 412
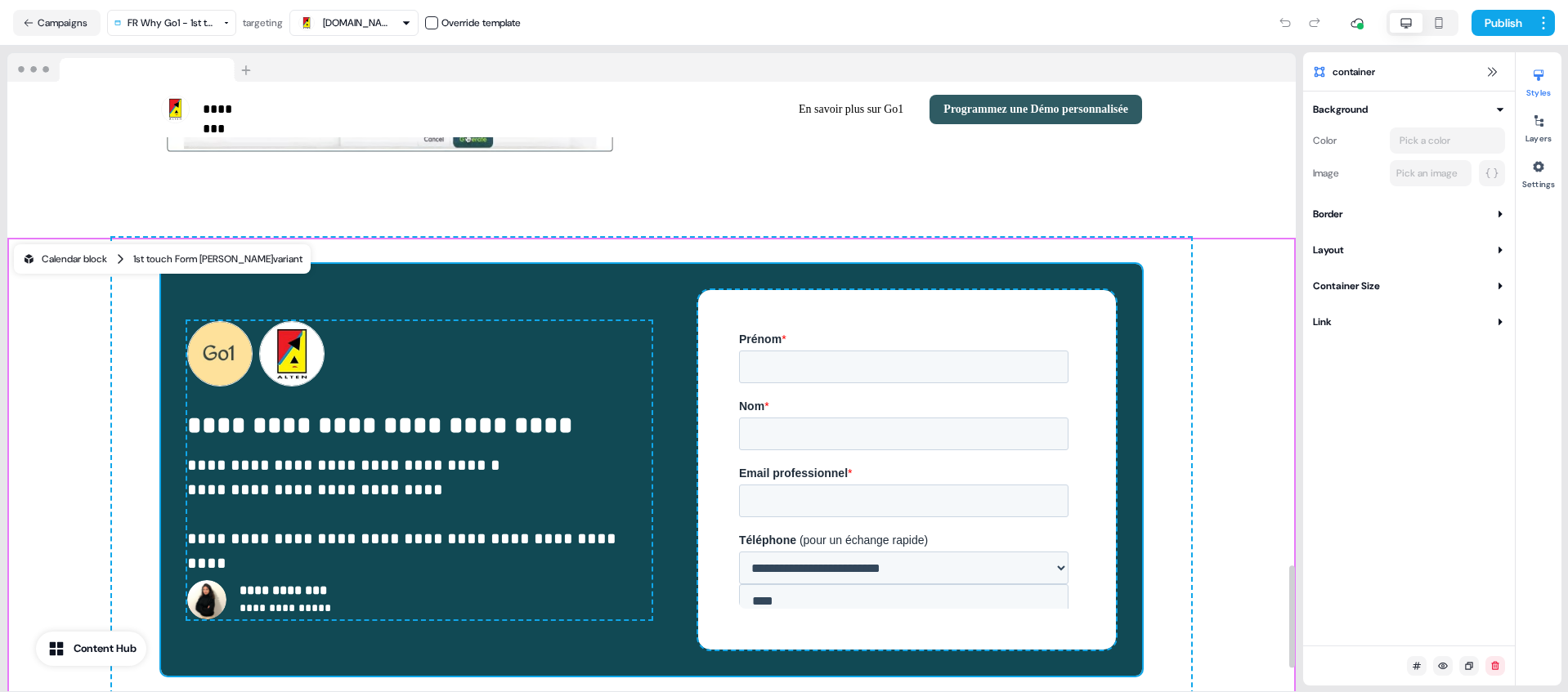
click at [148, 251] on div "1st touch Form AYA variant" at bounding box center [218, 259] width 170 height 16
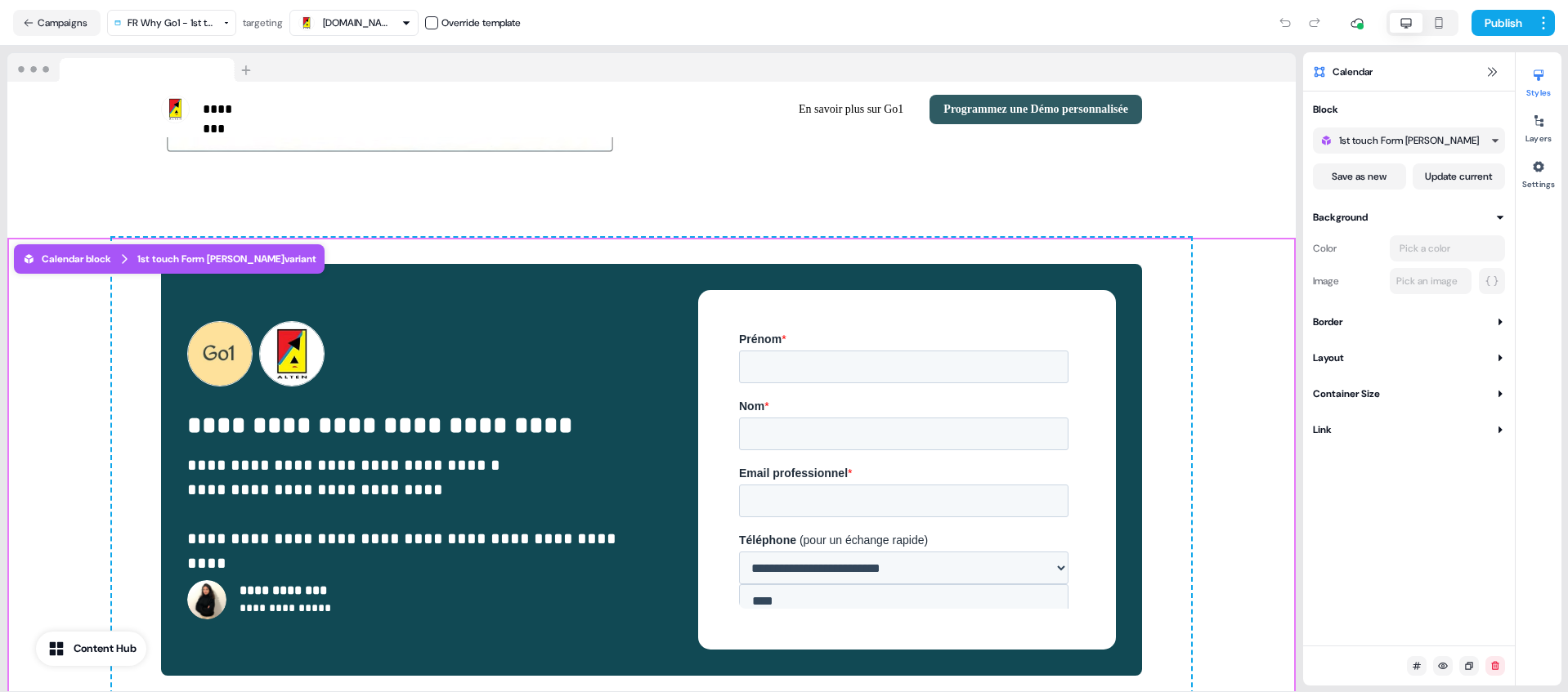
click at [1422, 142] on div "1st touch Form [PERSON_NAME]" at bounding box center [1408, 140] width 140 height 16
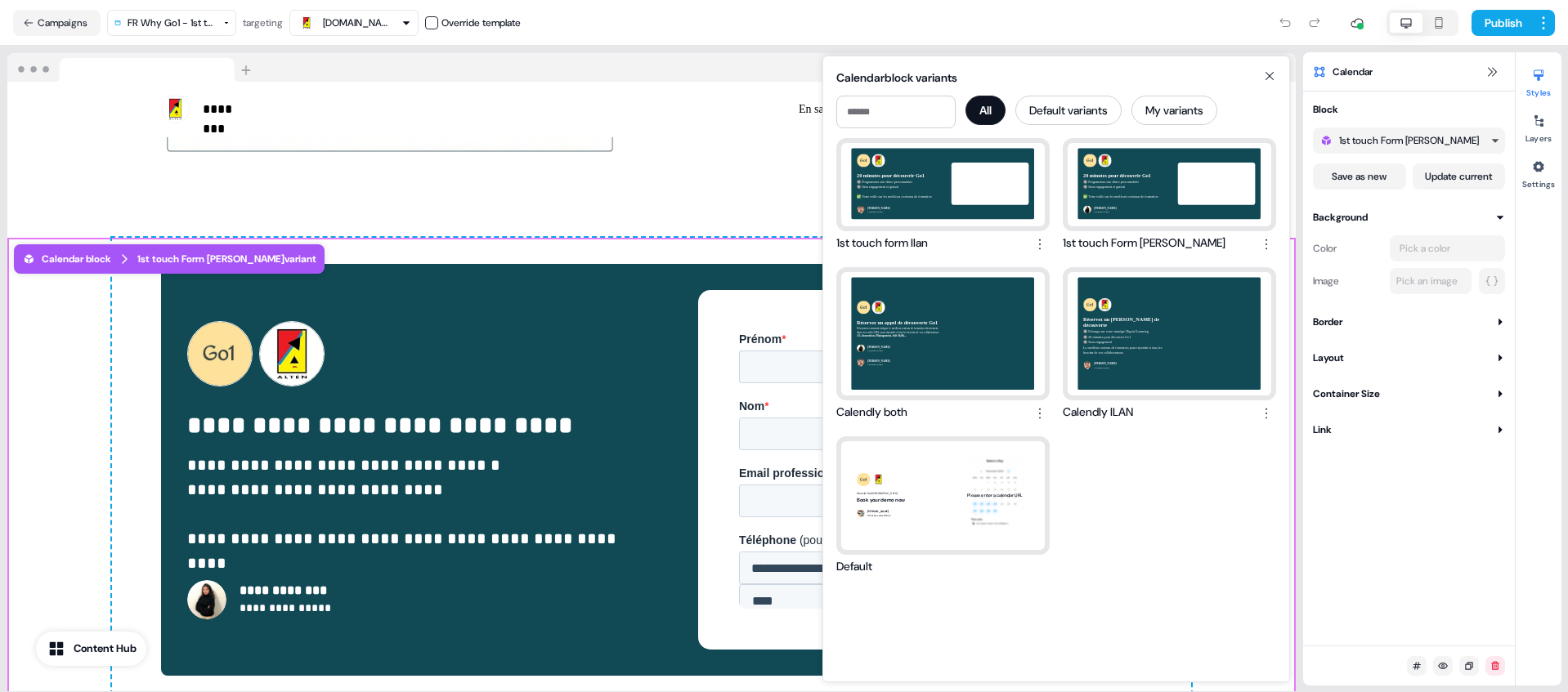
select select "**"
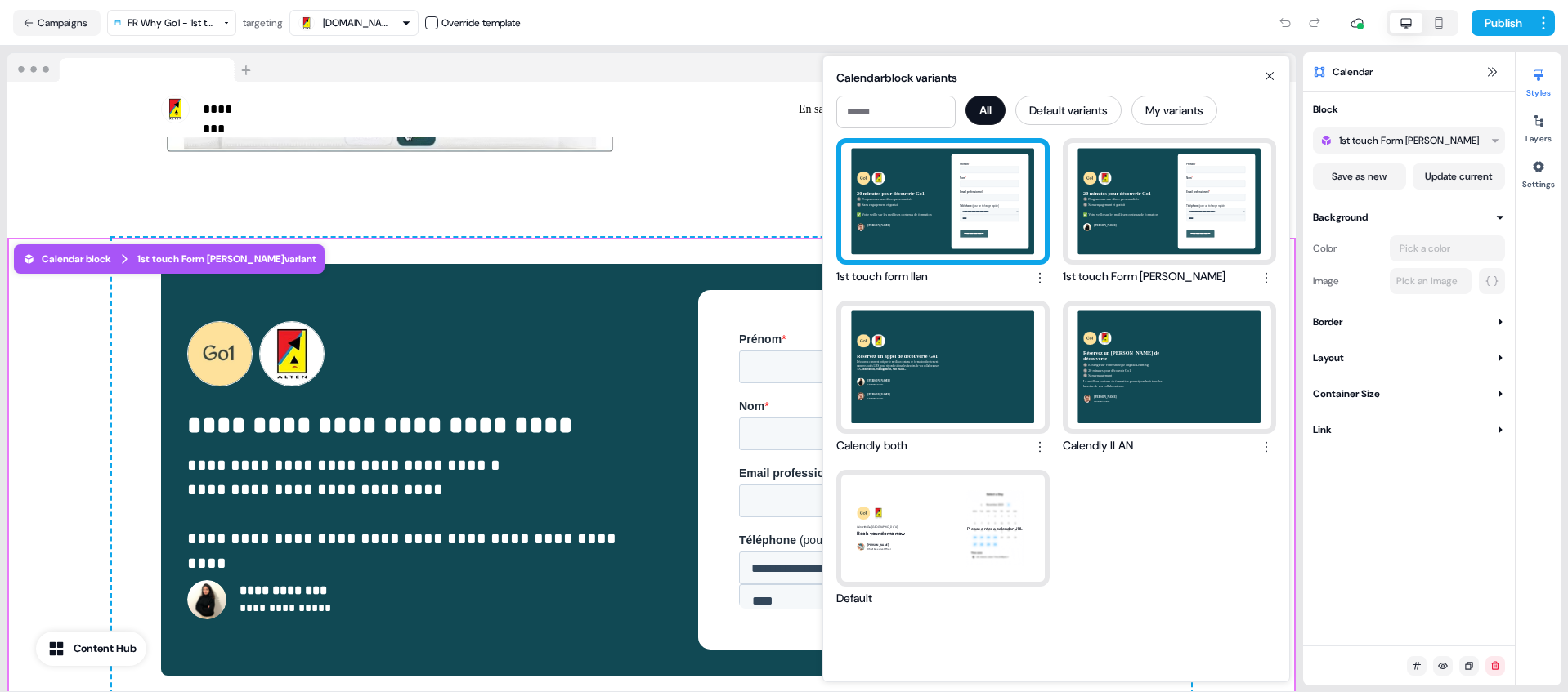
click at [970, 224] on div "20 minutes pour découvrir Go1 🔘 Programmez une démo personnalisée 🔘 Sans engage…" at bounding box center [943, 201] width 204 height 116
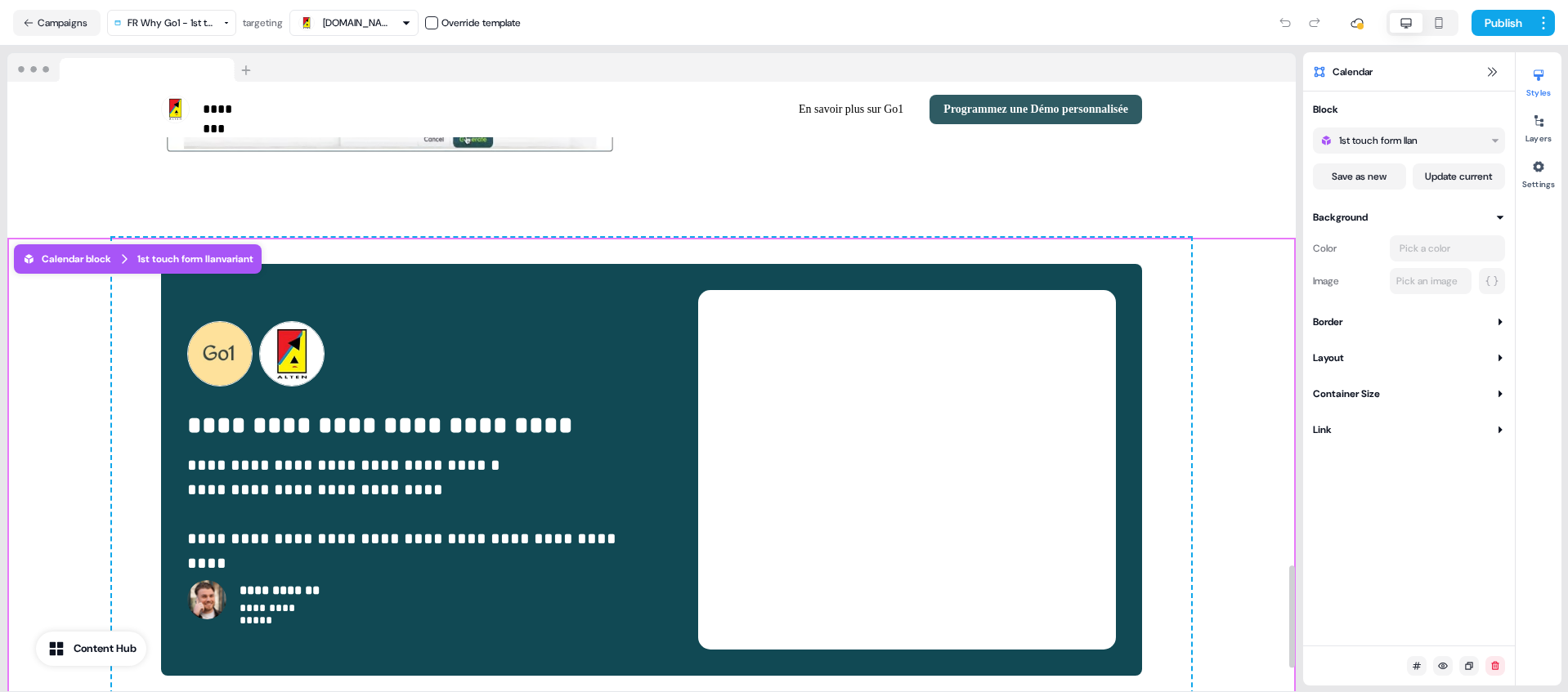
select select "**"
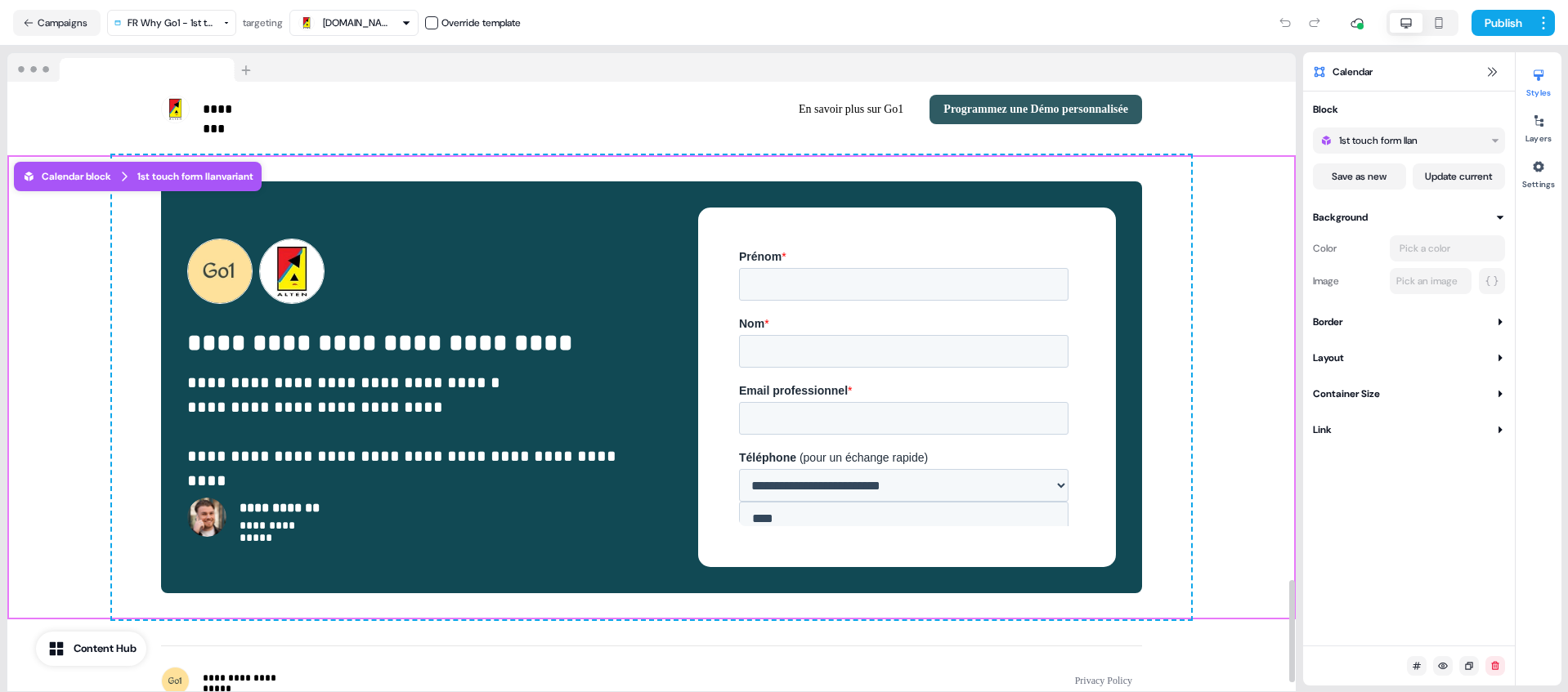
scroll to position [2950, 0]
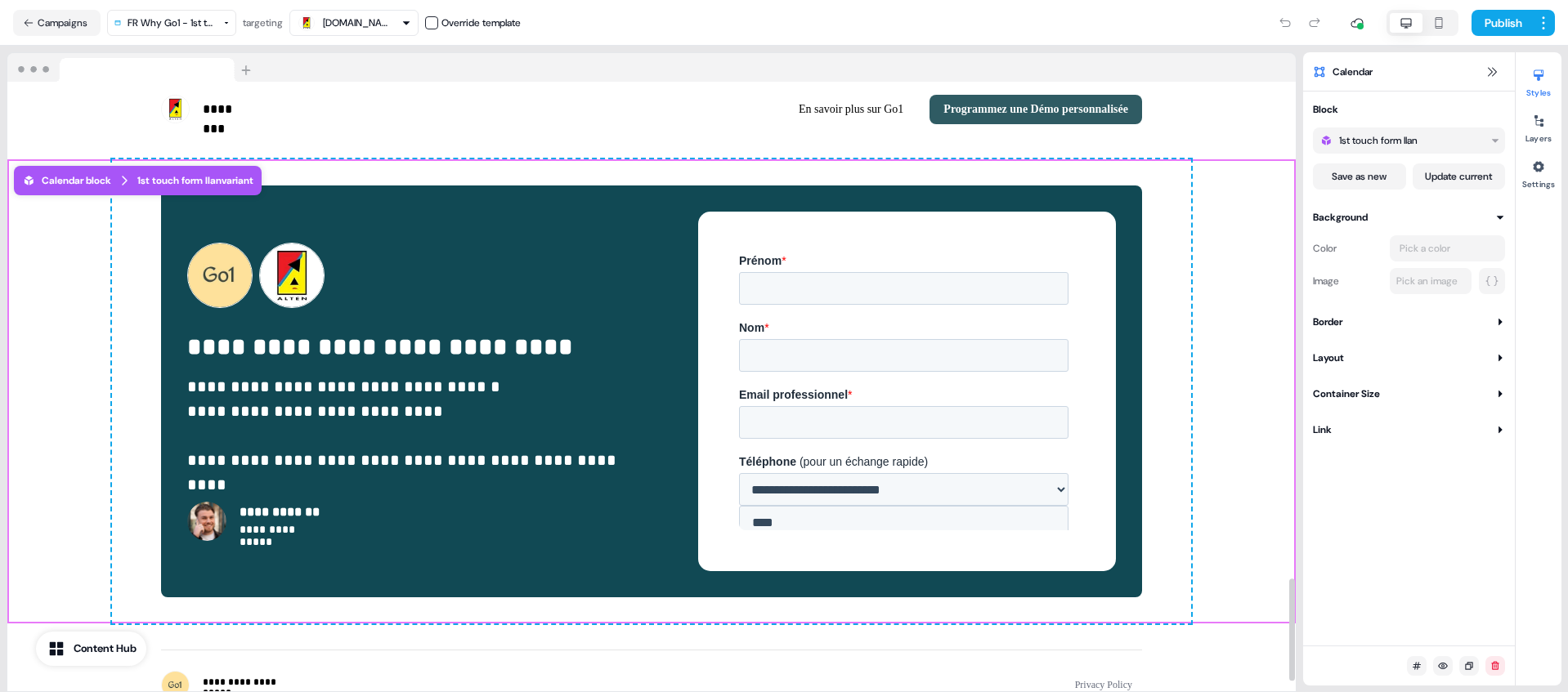
click at [1498, 4] on nav "Campaigns FR Why Go1 - 1st touch simple form (aya) targeting [DOMAIN_NAME] Over…" at bounding box center [784, 22] width 1568 height 45
click at [1494, 18] on button "Publish" at bounding box center [1501, 22] width 61 height 27
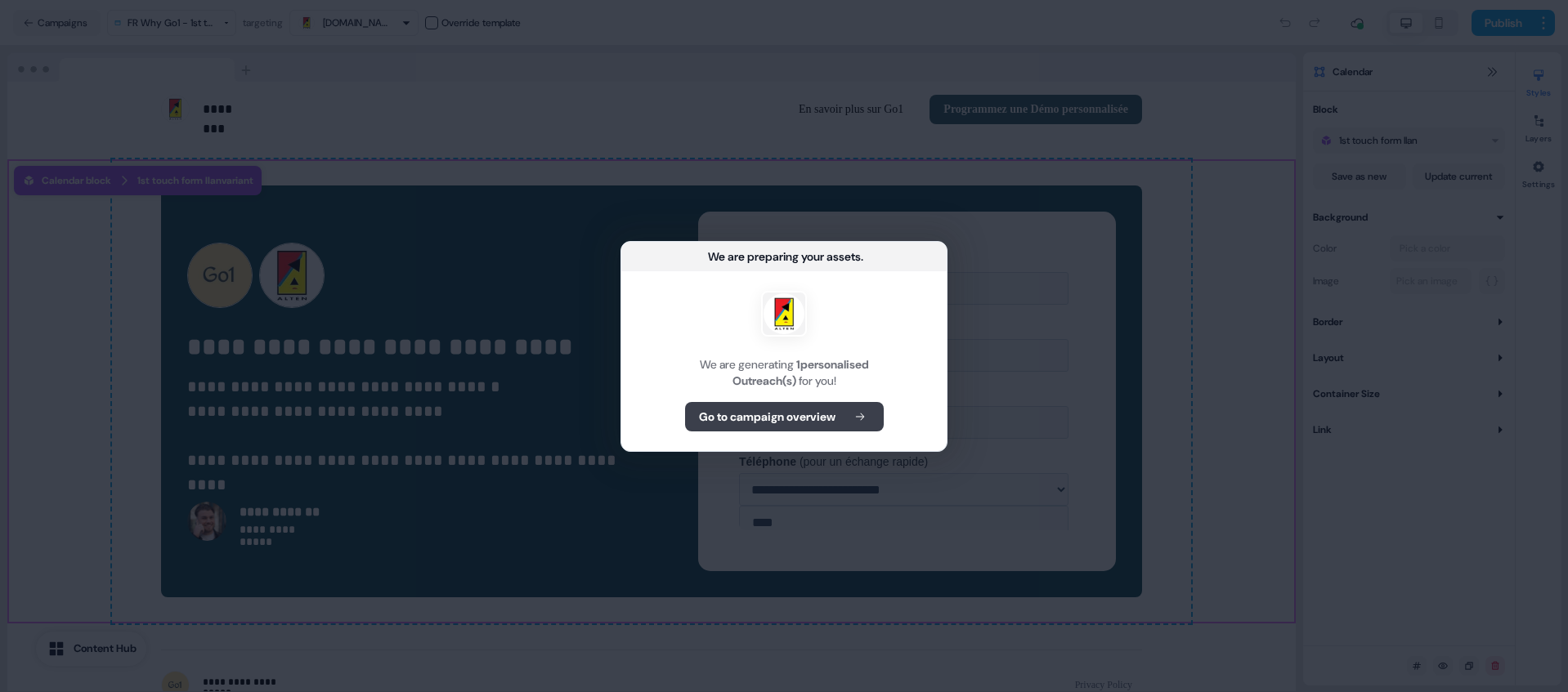
click at [784, 427] on button "Go to campaign overview" at bounding box center [784, 417] width 199 height 29
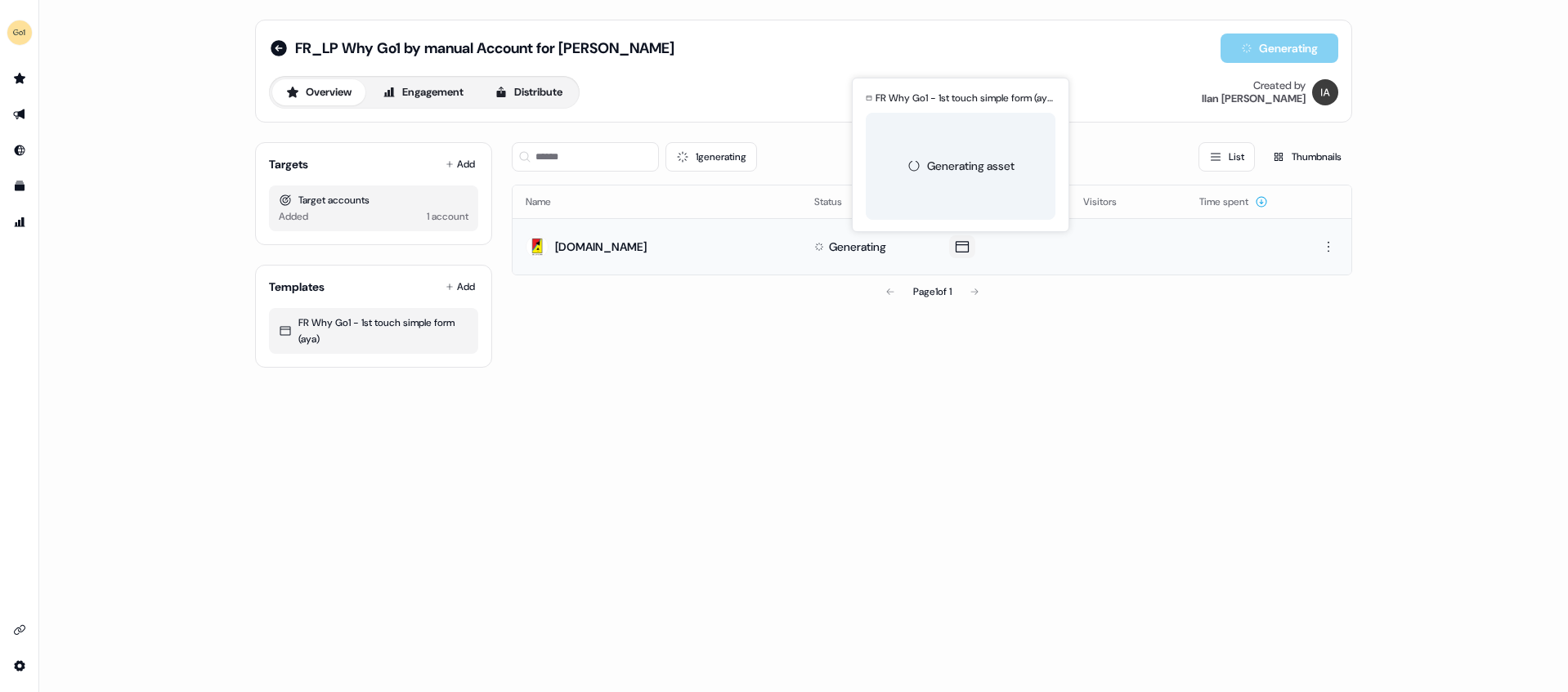
click at [959, 253] on icon at bounding box center [962, 247] width 20 height 16
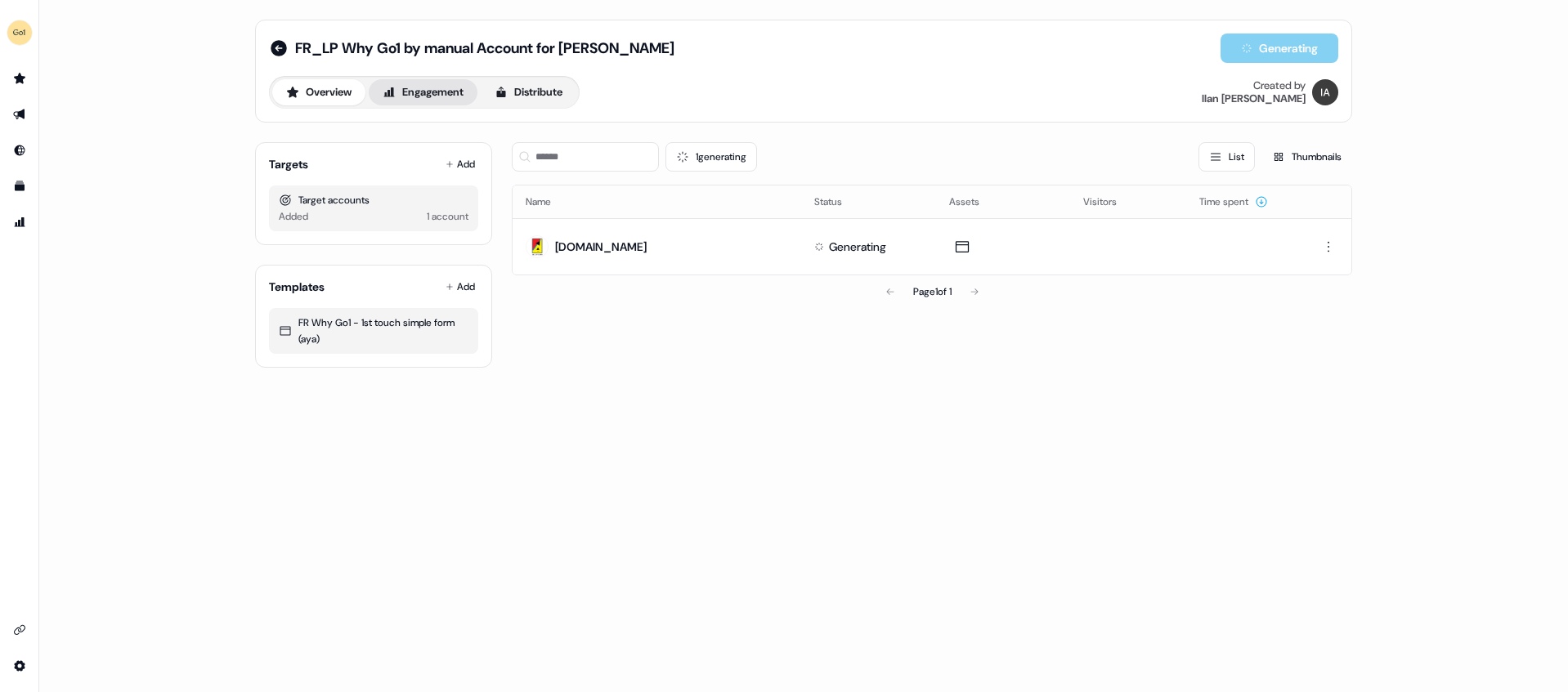
click at [440, 98] on button "Engagement" at bounding box center [422, 92] width 109 height 27
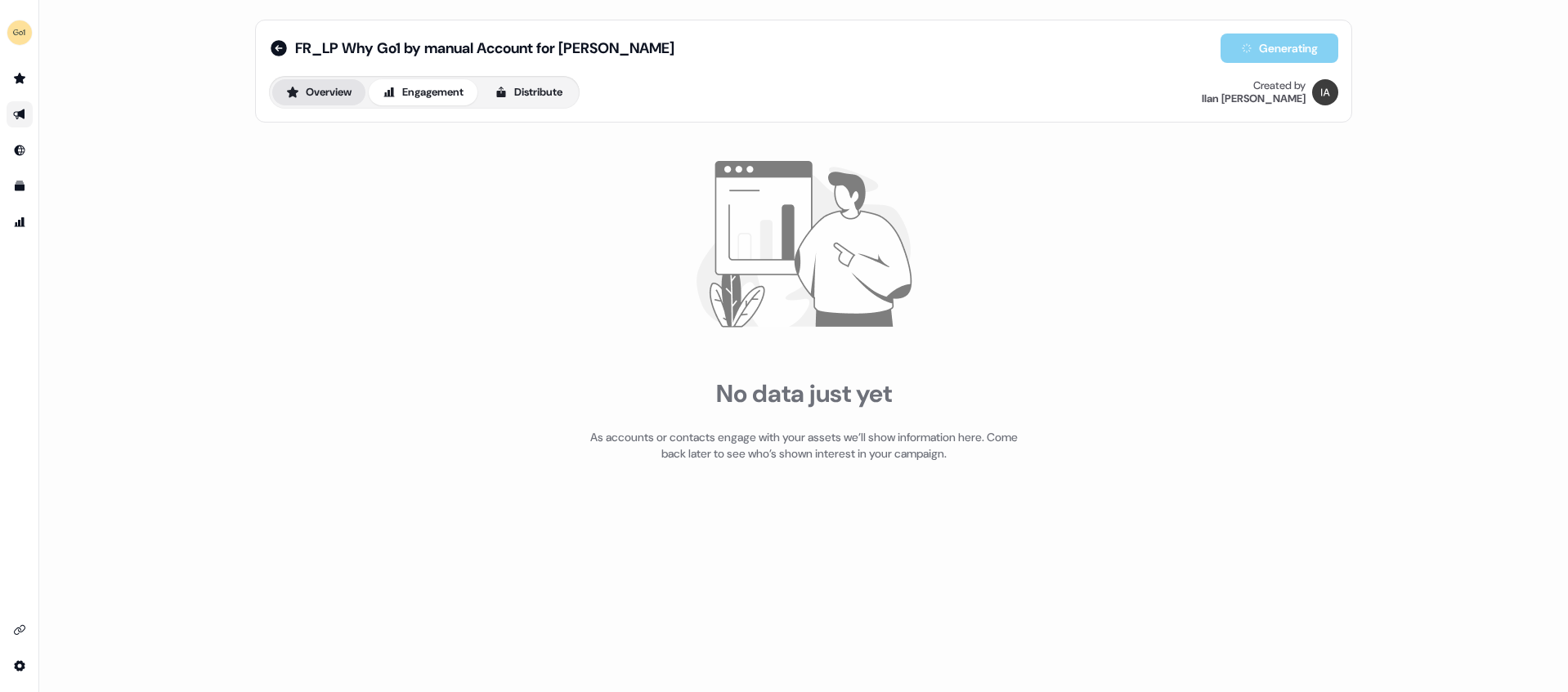
click at [337, 102] on button "Overview" at bounding box center [319, 92] width 93 height 27
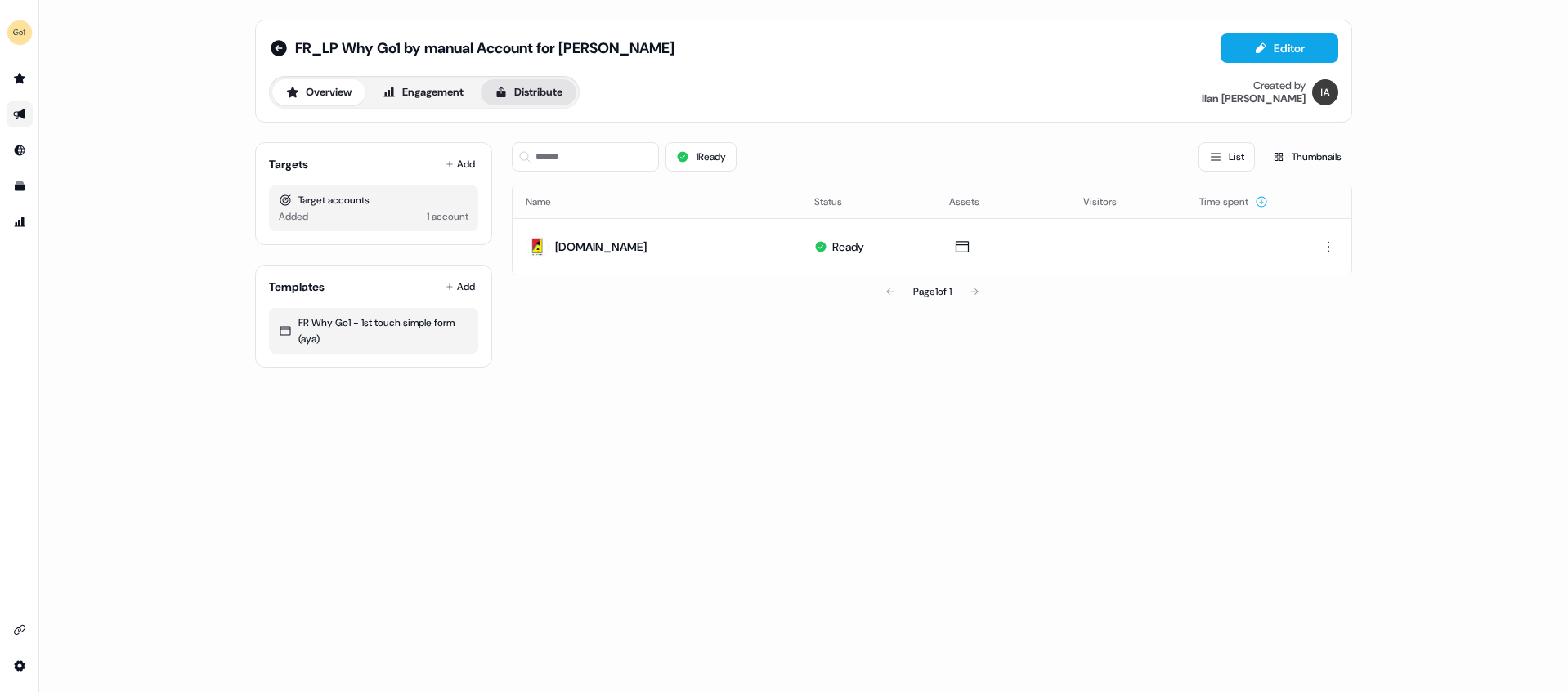
click at [567, 97] on button "Distribute" at bounding box center [528, 92] width 96 height 27
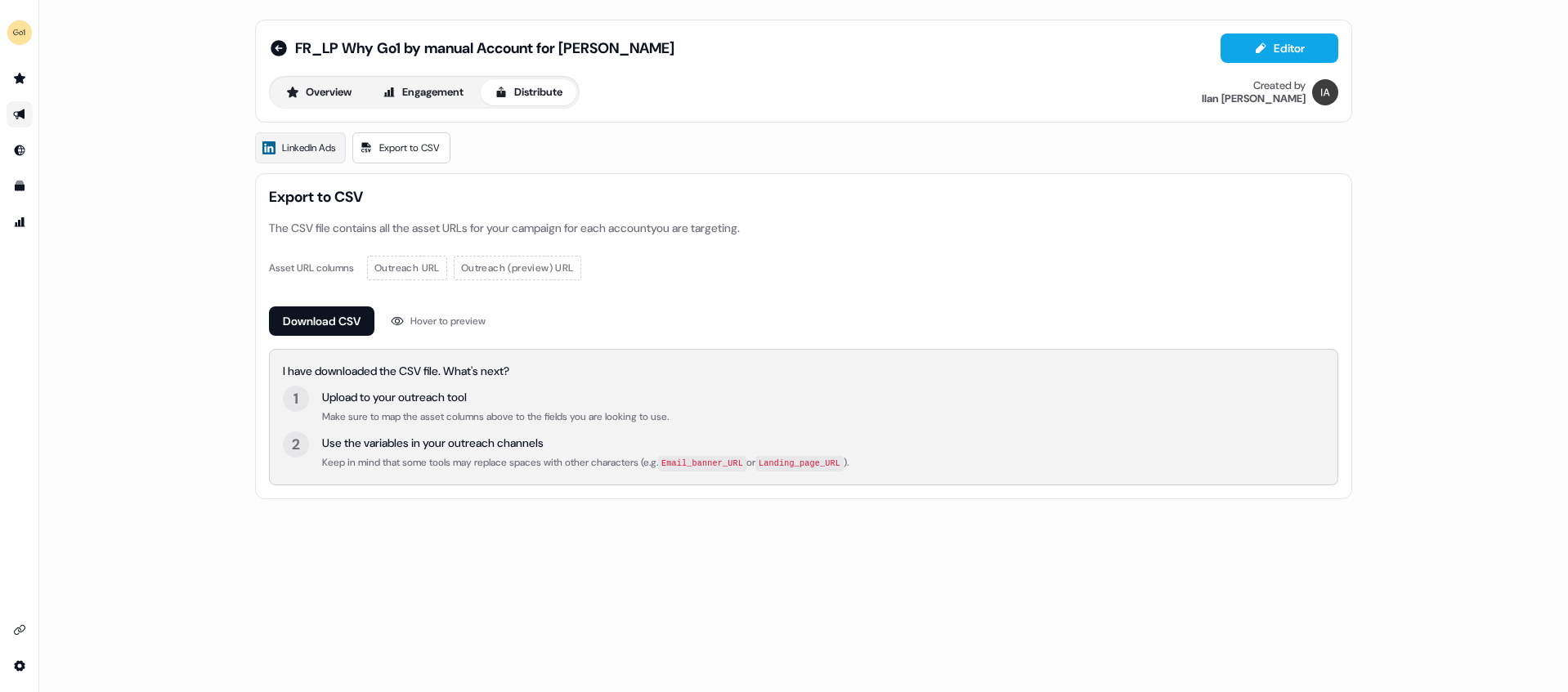
click at [300, 78] on div "Overview Engagement Distribute" at bounding box center [424, 92] width 311 height 33
click at [299, 91] on button "Overview" at bounding box center [319, 92] width 93 height 27
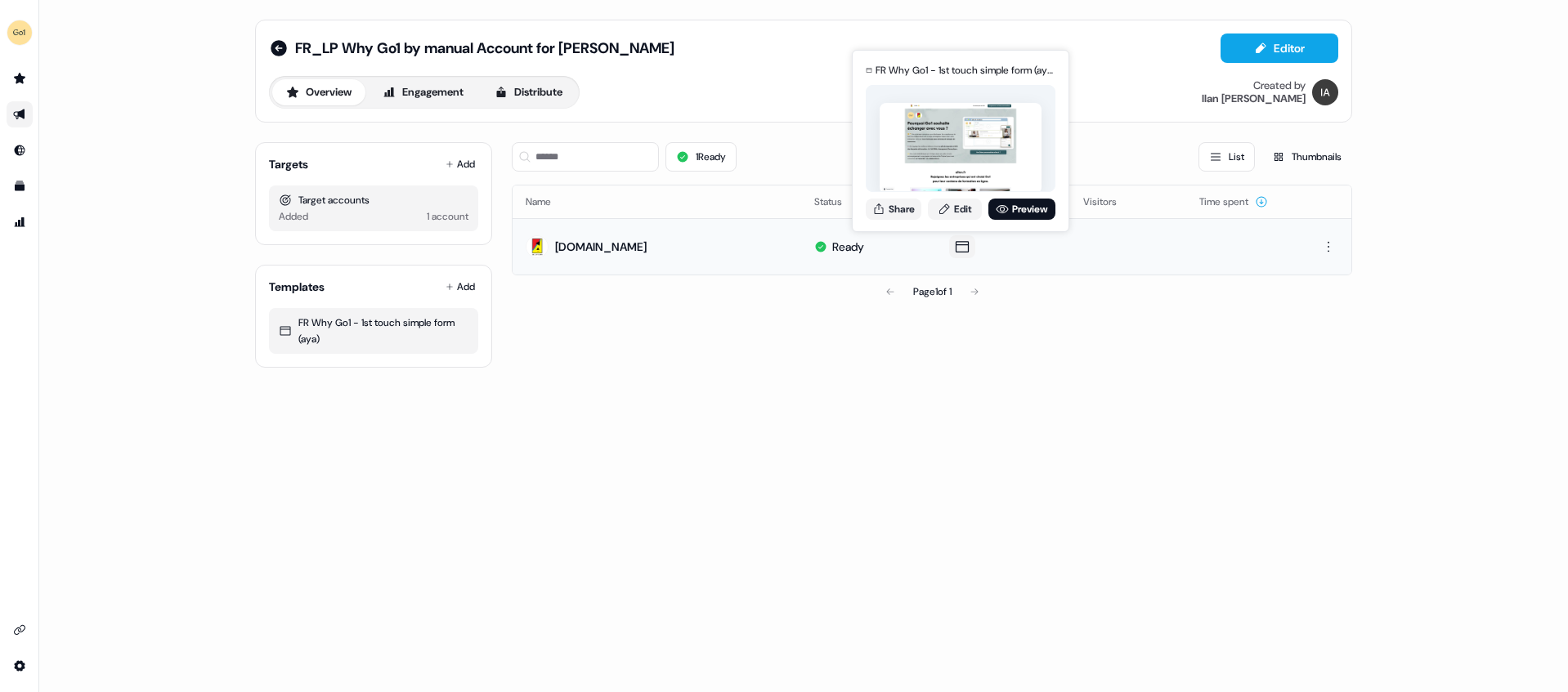
click at [967, 248] on icon at bounding box center [962, 247] width 20 height 16
click at [884, 208] on icon at bounding box center [878, 209] width 13 height 13
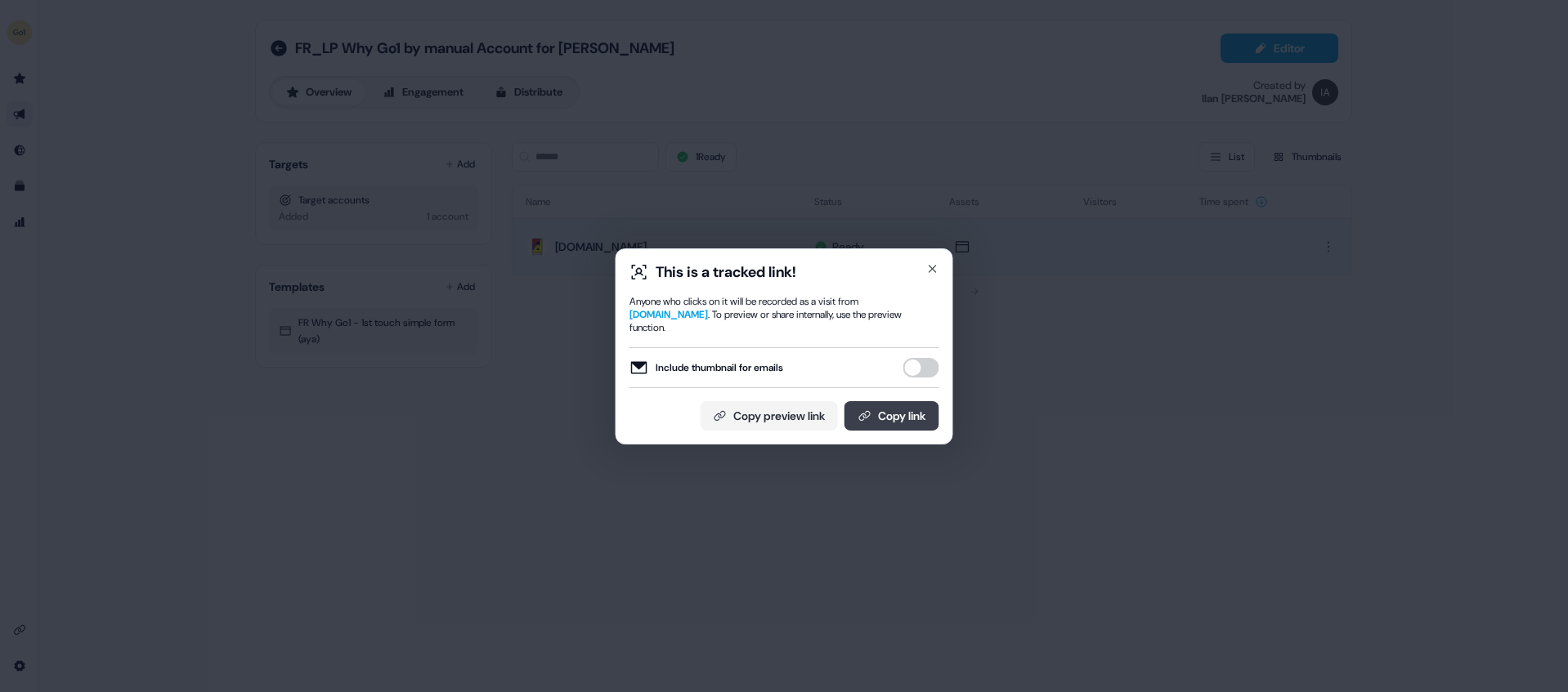
click at [879, 410] on button "Copy link" at bounding box center [891, 416] width 95 height 29
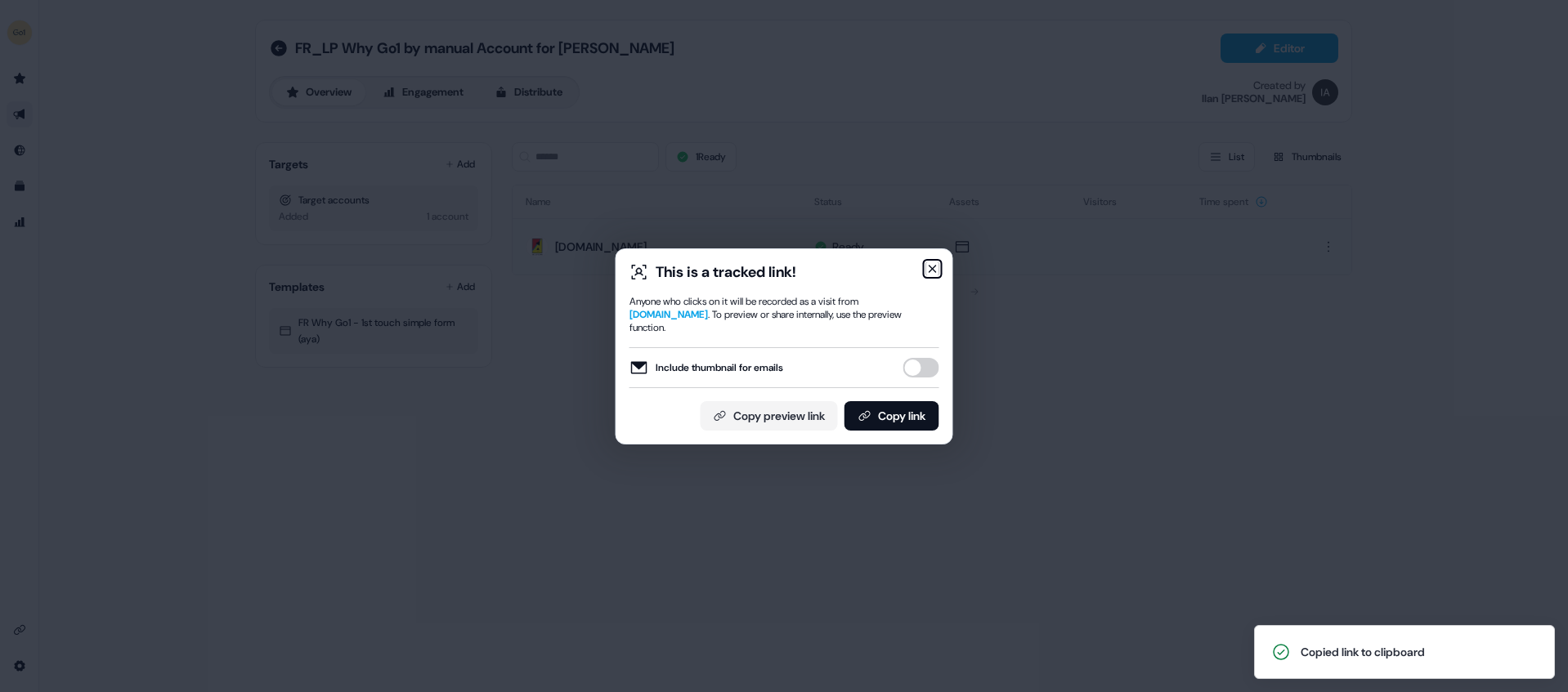
click at [933, 276] on icon "button" at bounding box center [932, 268] width 13 height 13
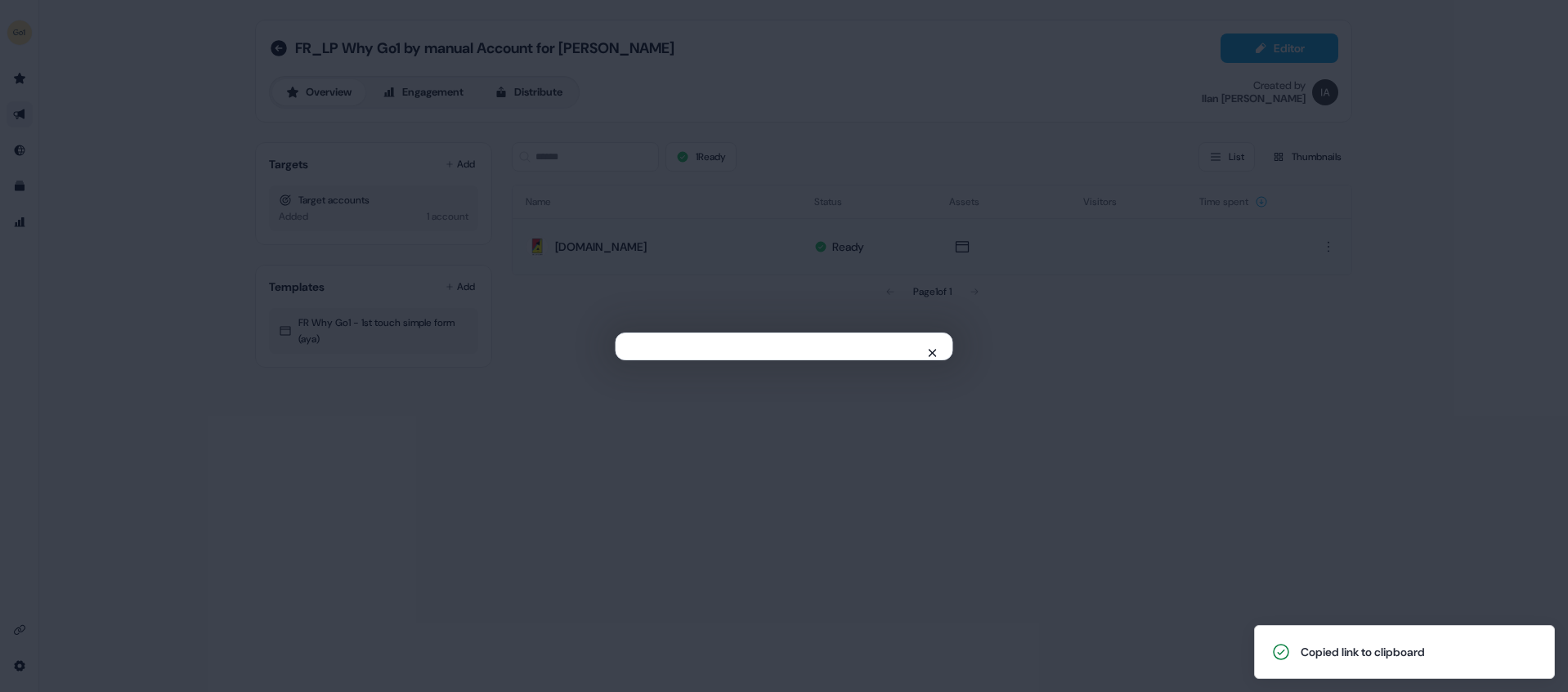
click at [933, 278] on div "Close" at bounding box center [784, 346] width 1568 height 692
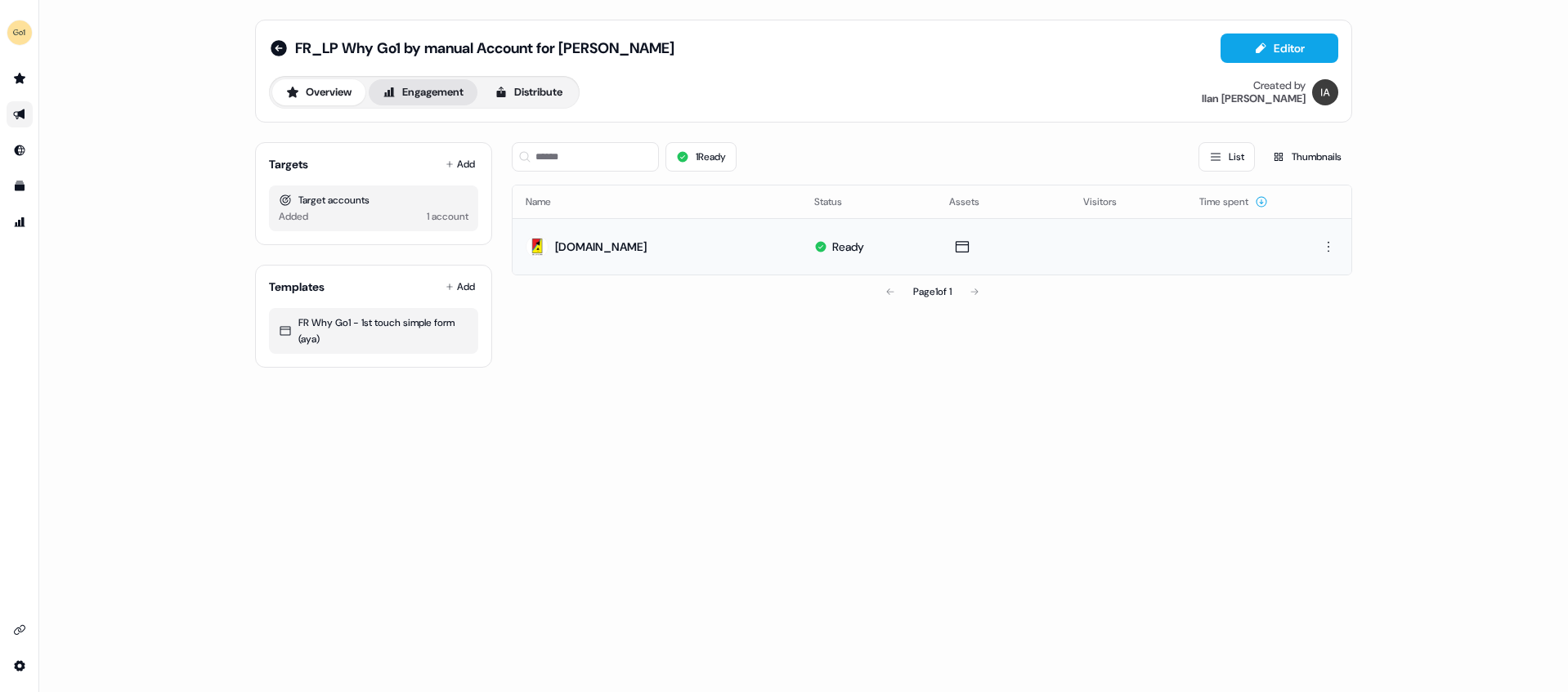
click at [424, 94] on button "Engagement" at bounding box center [422, 92] width 109 height 27
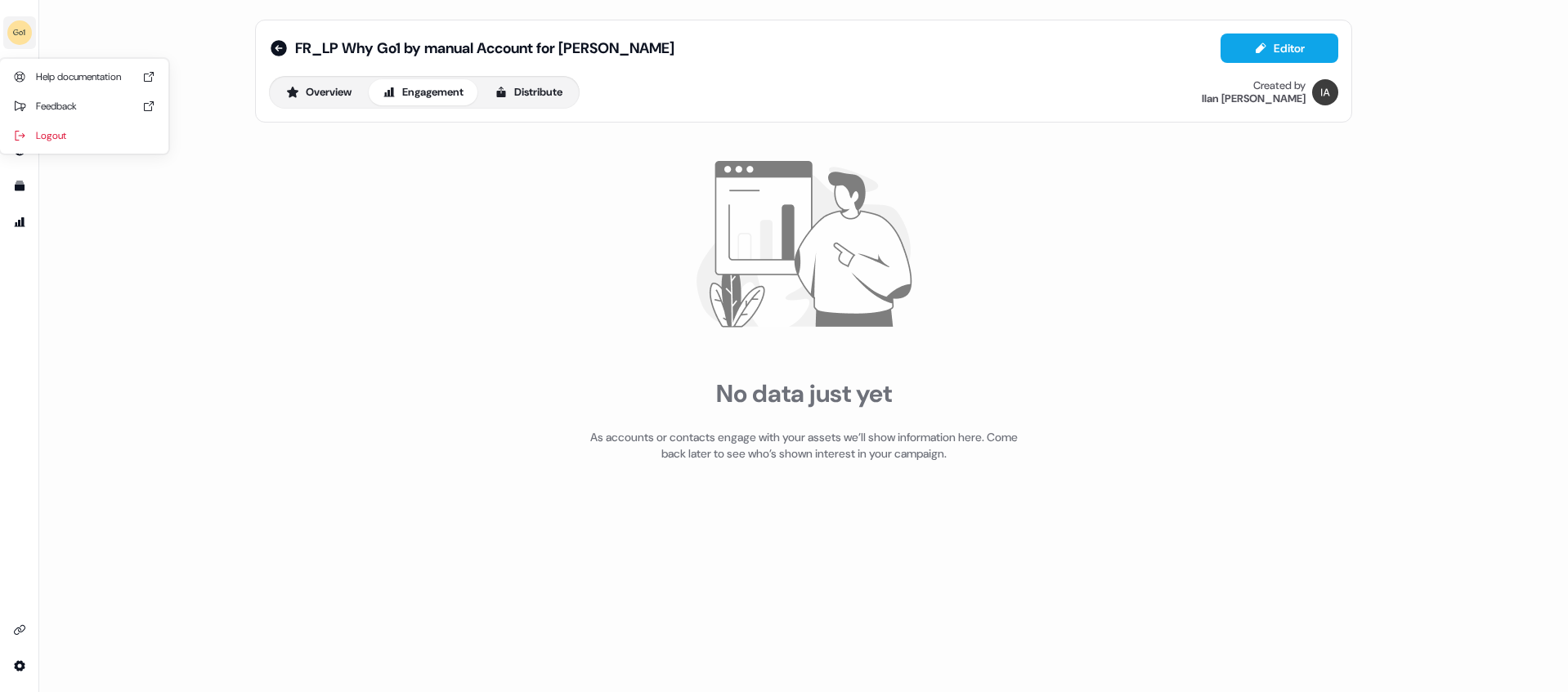
click at [21, 44] on img "side nav menu" at bounding box center [20, 33] width 27 height 27
click at [152, 212] on div "Help documentation Feedback Logout FR_LP Why Go1 by manual Account for ILAN Edi…" at bounding box center [784, 346] width 1568 height 692
click at [13, 81] on icon "Go to prospects" at bounding box center [19, 78] width 13 height 13
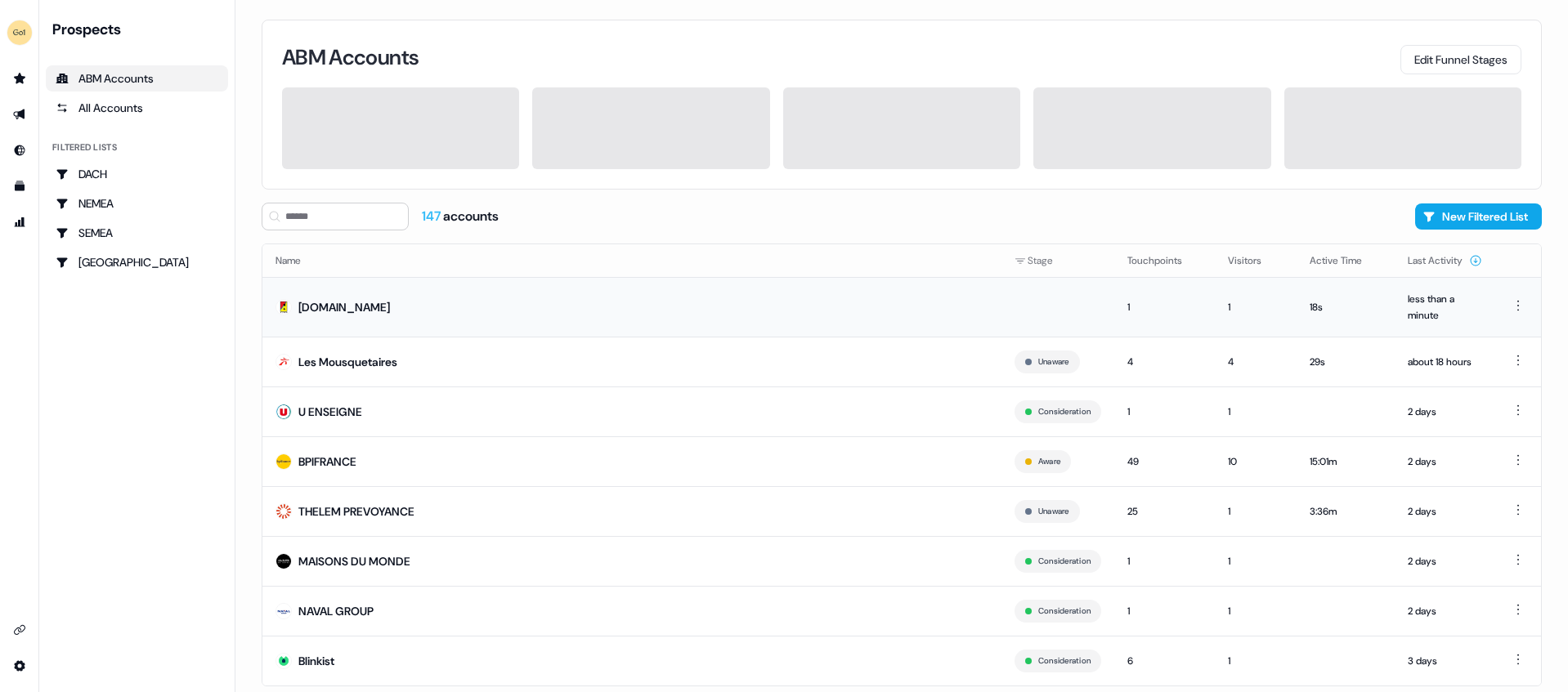
click at [545, 321] on td "[DOMAIN_NAME]" at bounding box center [631, 307] width 739 height 60
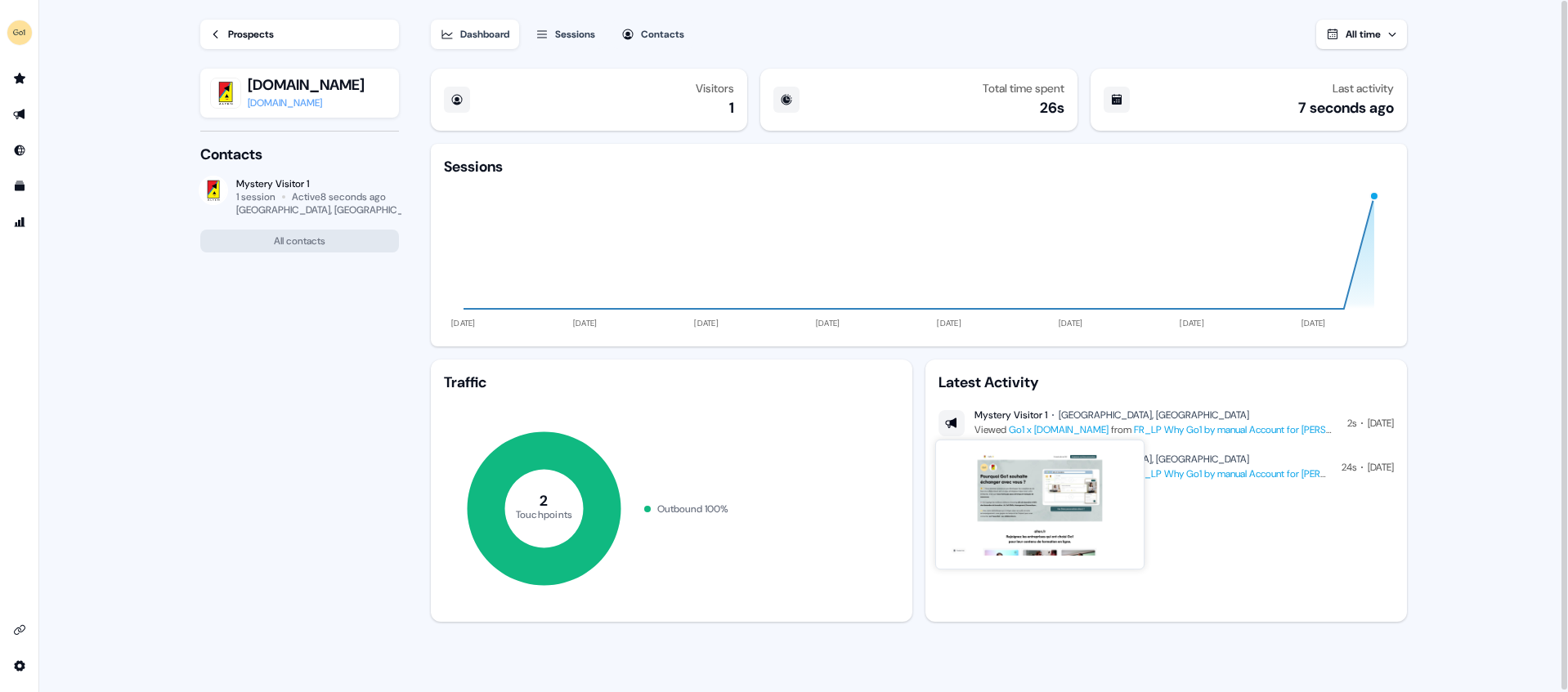
click at [1056, 434] on link "Go1 x [DOMAIN_NAME]" at bounding box center [1058, 429] width 99 height 13
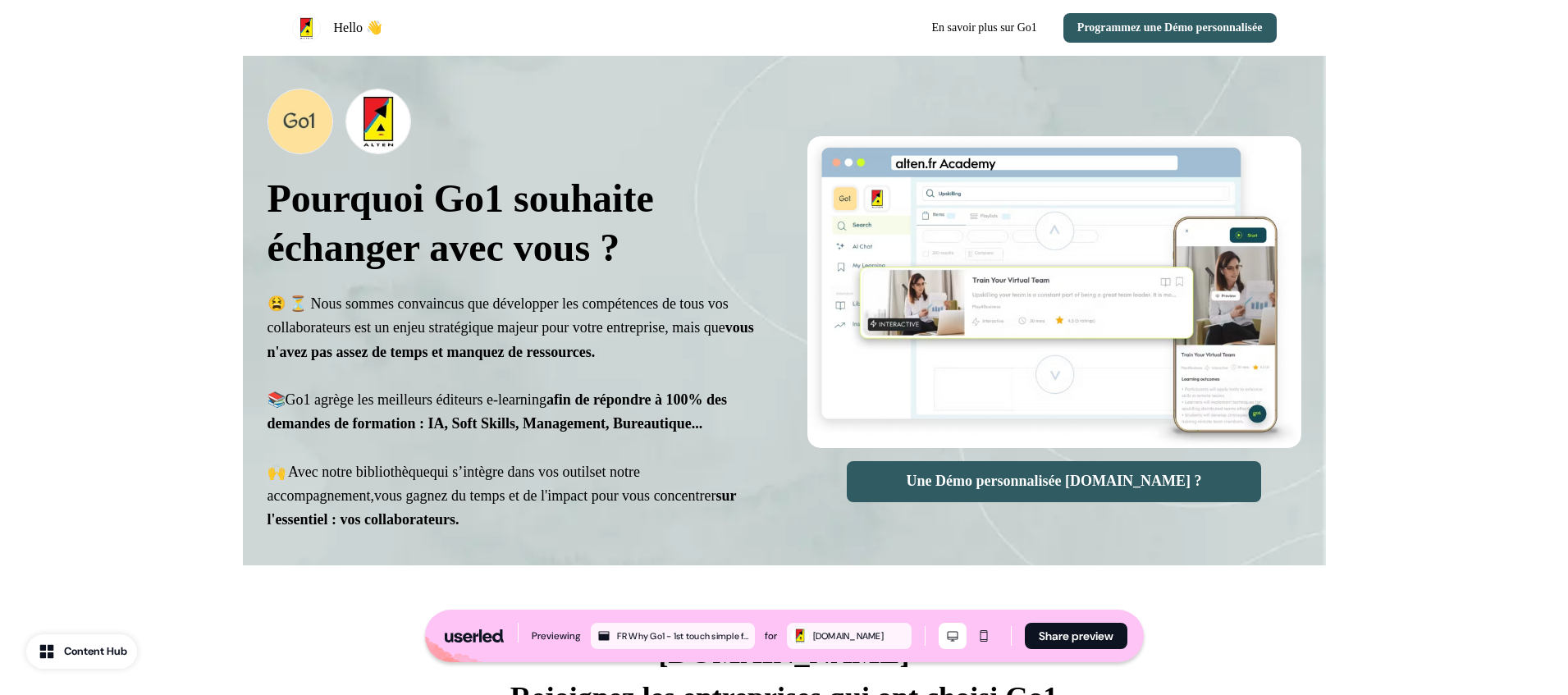
select select "**"
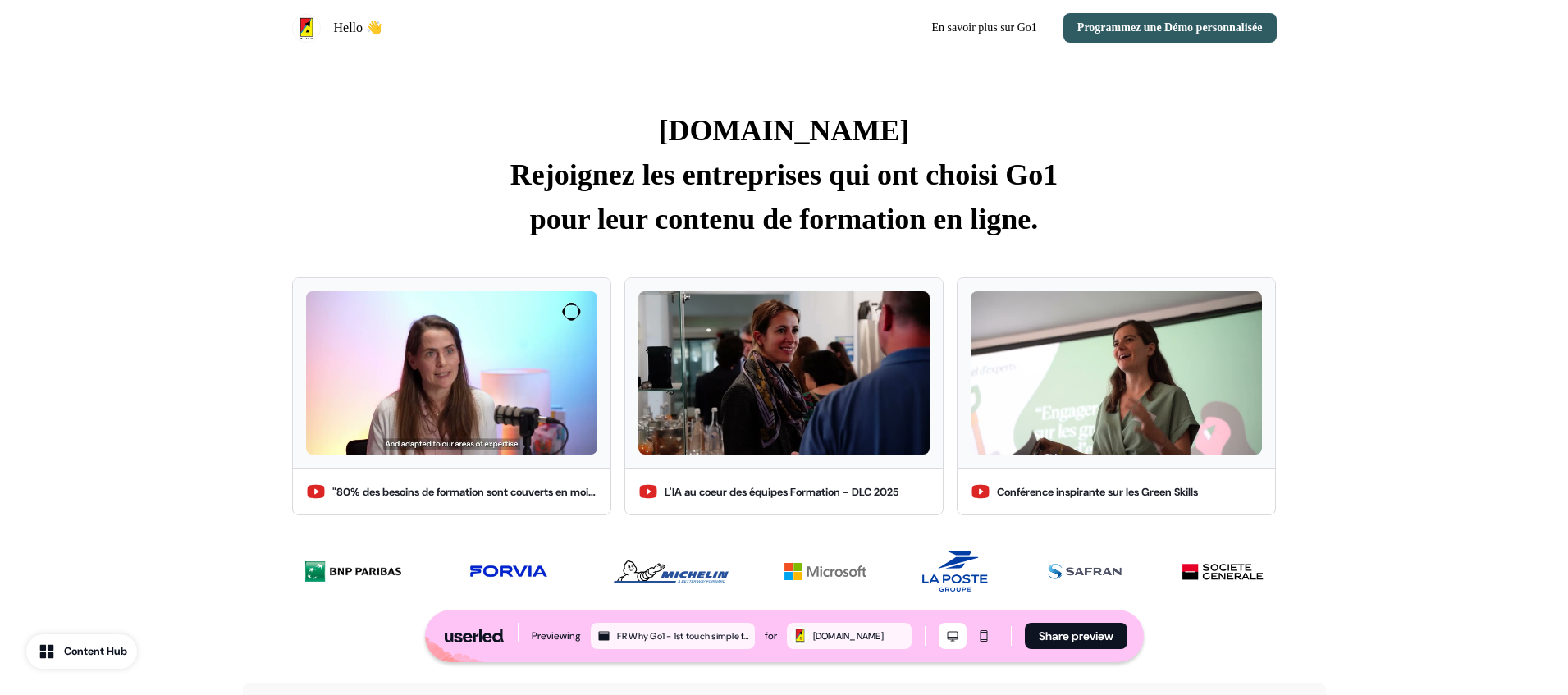
scroll to position [502, 0]
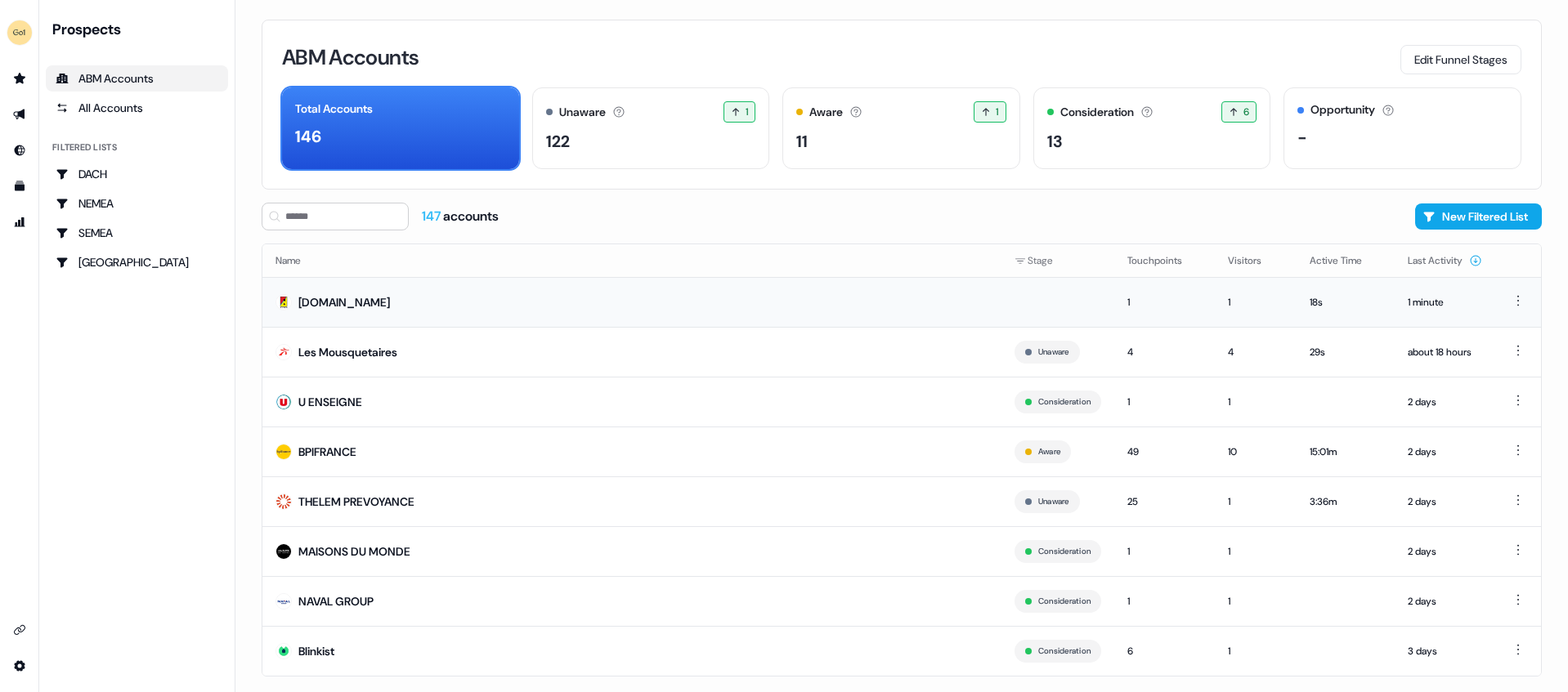
click at [624, 314] on td "[DOMAIN_NAME]" at bounding box center [631, 302] width 739 height 50
click at [9, 29] on img "side nav menu" at bounding box center [20, 33] width 27 height 27
click at [124, 19] on nav "Help documentation Feedback Logout Prospects ABM Accounts All Accounts Filtered…" at bounding box center [117, 346] width 235 height 692
click at [22, 79] on icon "Go to prospects" at bounding box center [19, 78] width 11 height 10
click at [18, 114] on icon "Go to outbound experience" at bounding box center [18, 115] width 11 height 10
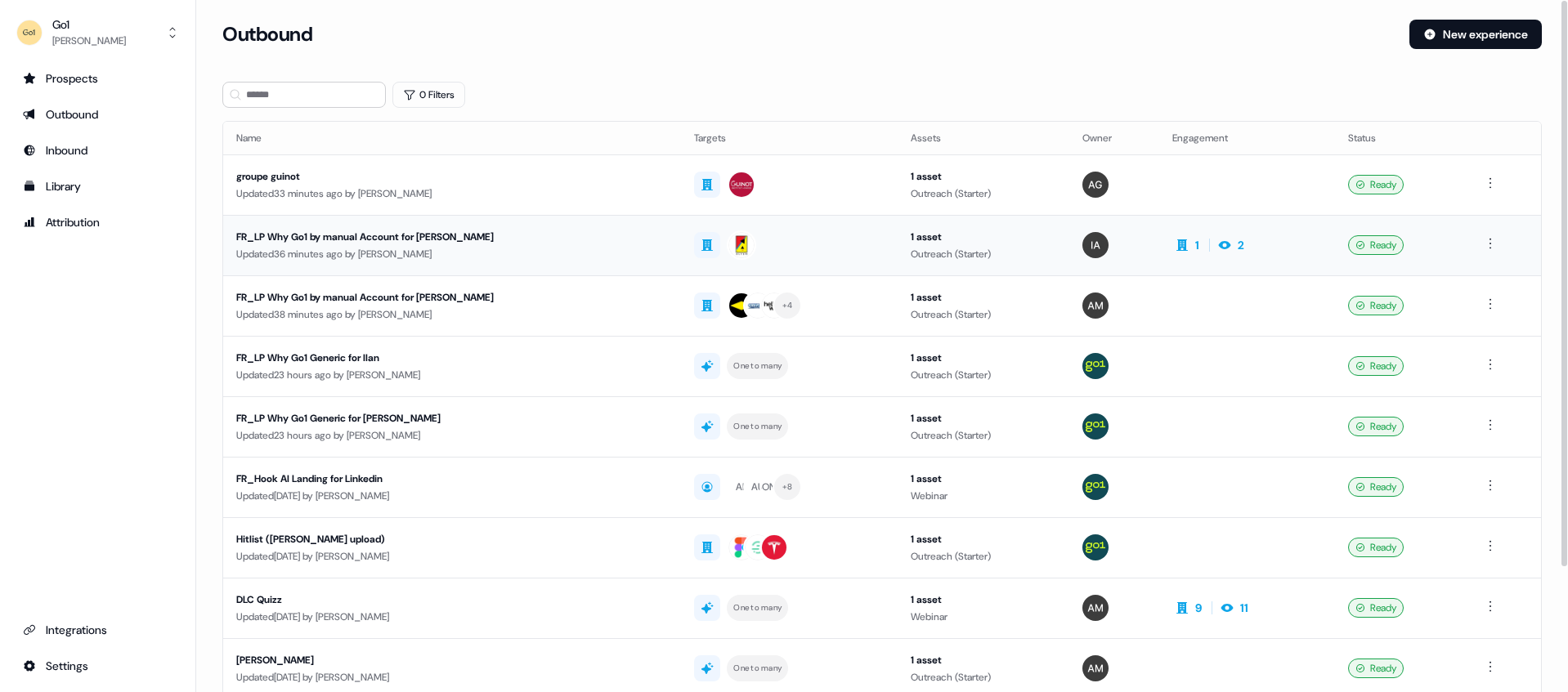
click at [435, 235] on div "FR_LP Why Go1 by manual Account for [PERSON_NAME]" at bounding box center [432, 236] width 392 height 16
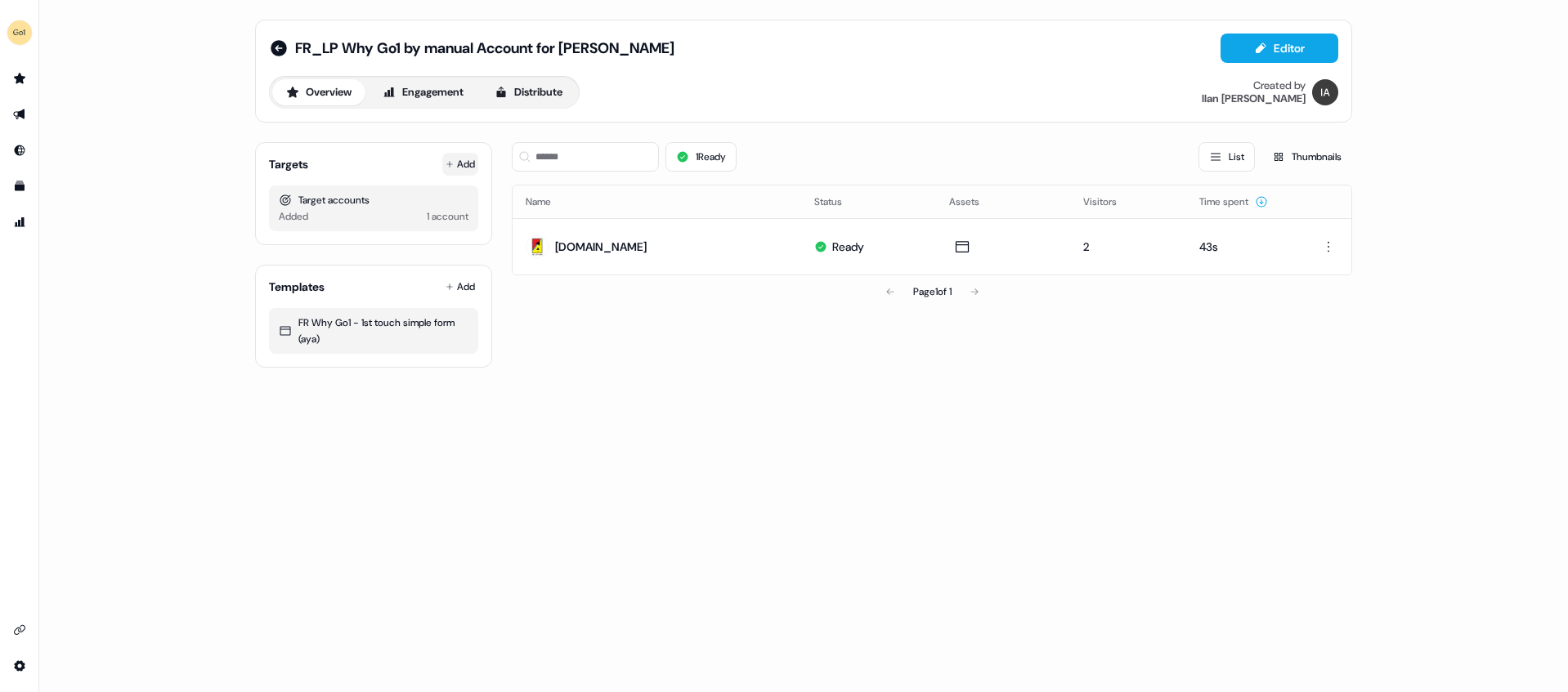
click at [465, 168] on button "Add" at bounding box center [460, 164] width 36 height 23
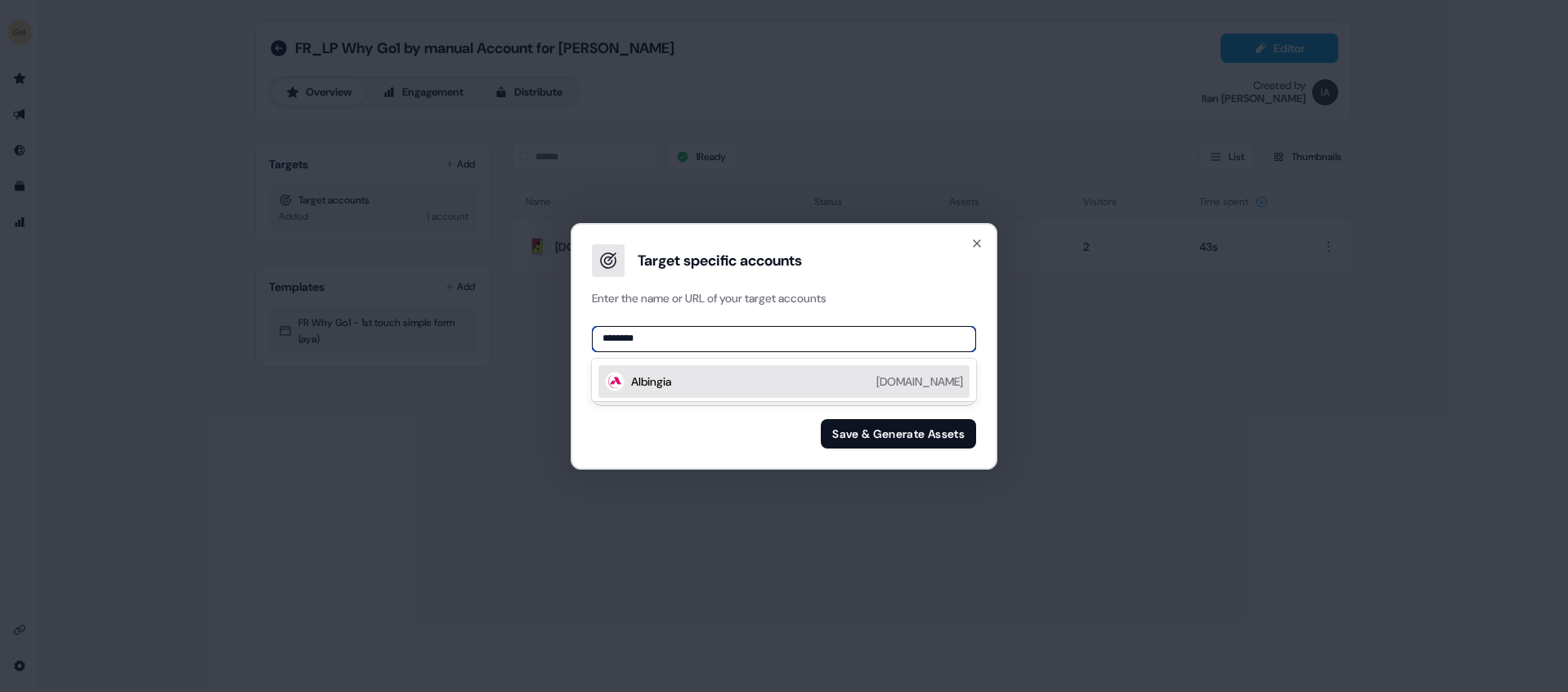
click at [822, 337] on input "********" at bounding box center [784, 339] width 385 height 27
click at [852, 292] on p "Enter the name or URL of your target accounts" at bounding box center [784, 298] width 397 height 16
click at [735, 340] on input "********" at bounding box center [784, 339] width 385 height 27
type input "********"
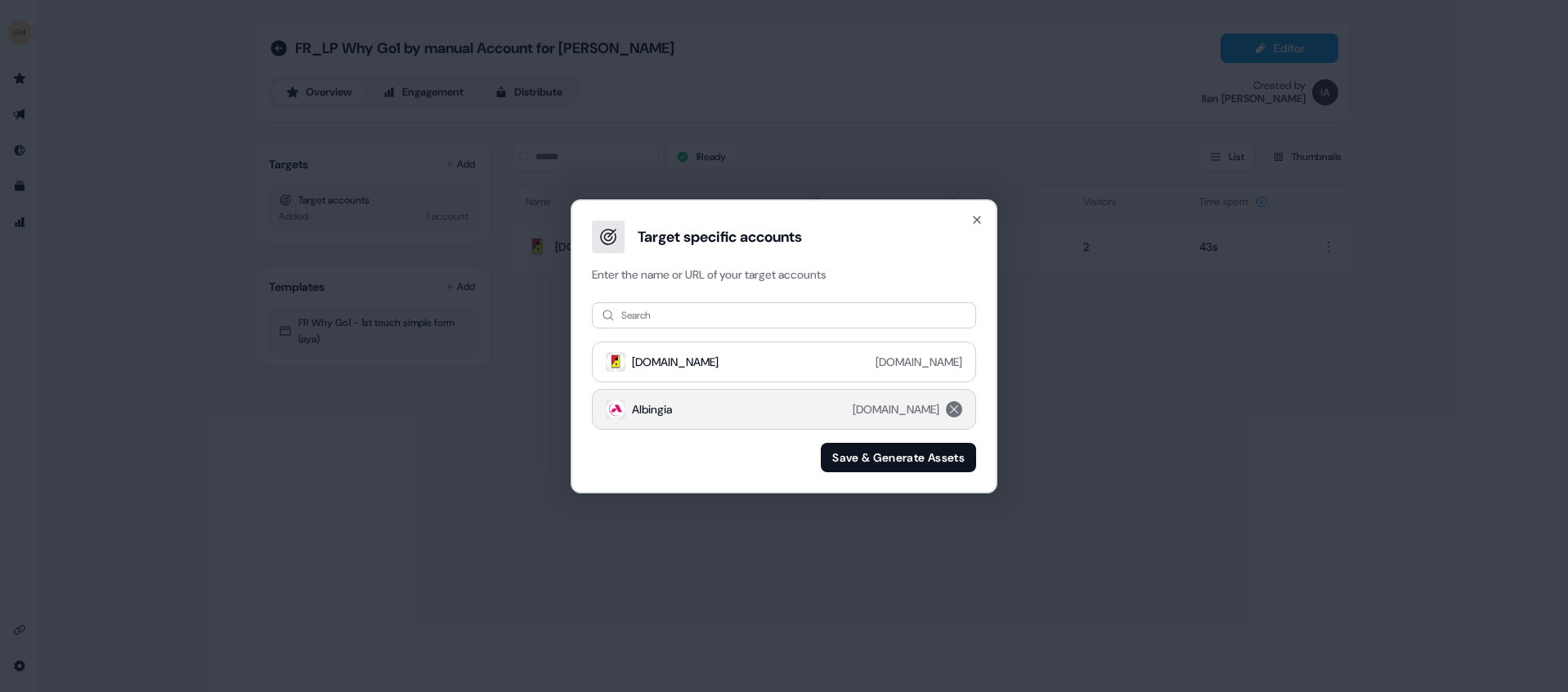
click at [790, 413] on div "Albingia albingia.fr" at bounding box center [785, 409] width 307 height 20
click at [862, 459] on button "Save & Generate Assets" at bounding box center [897, 457] width 155 height 29
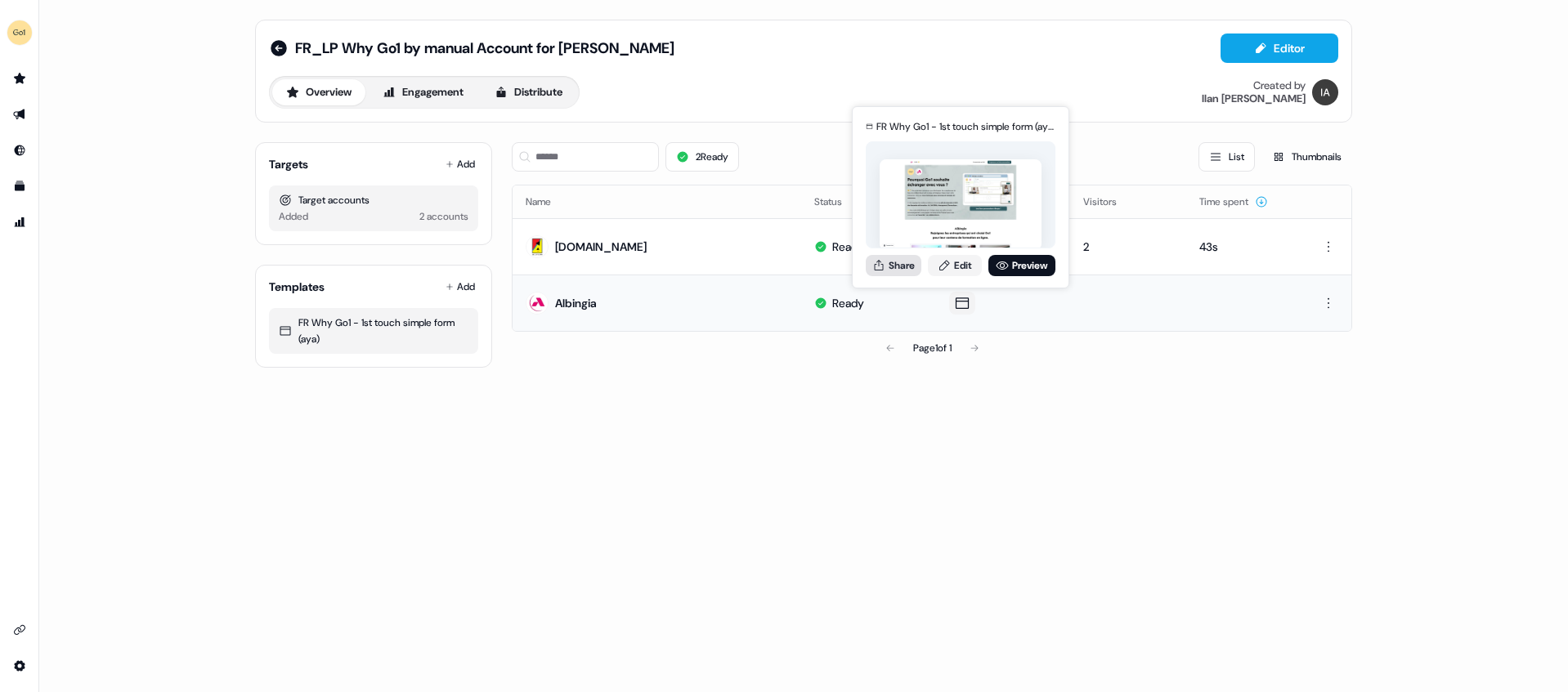
click at [904, 265] on button "Share" at bounding box center [893, 265] width 56 height 21
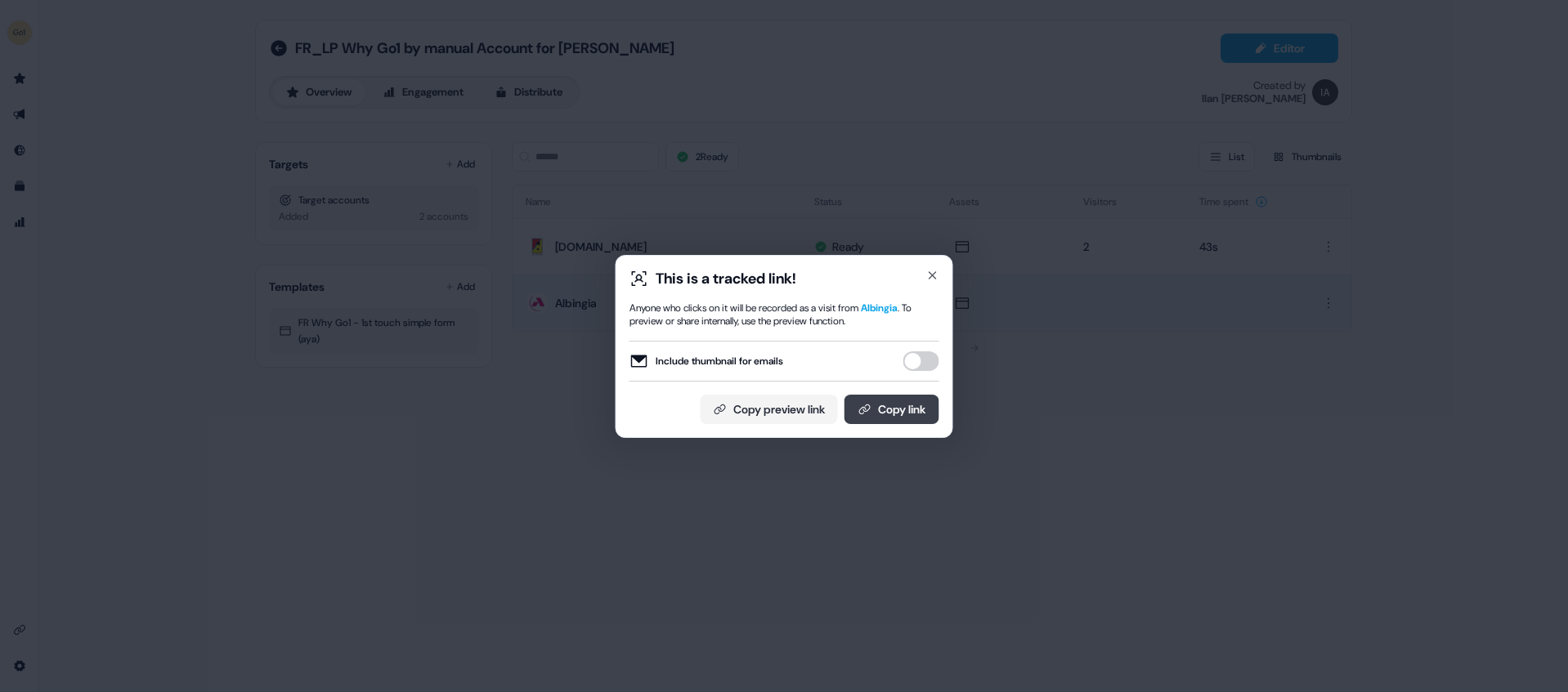
click at [879, 398] on button "Copy link" at bounding box center [891, 409] width 95 height 29
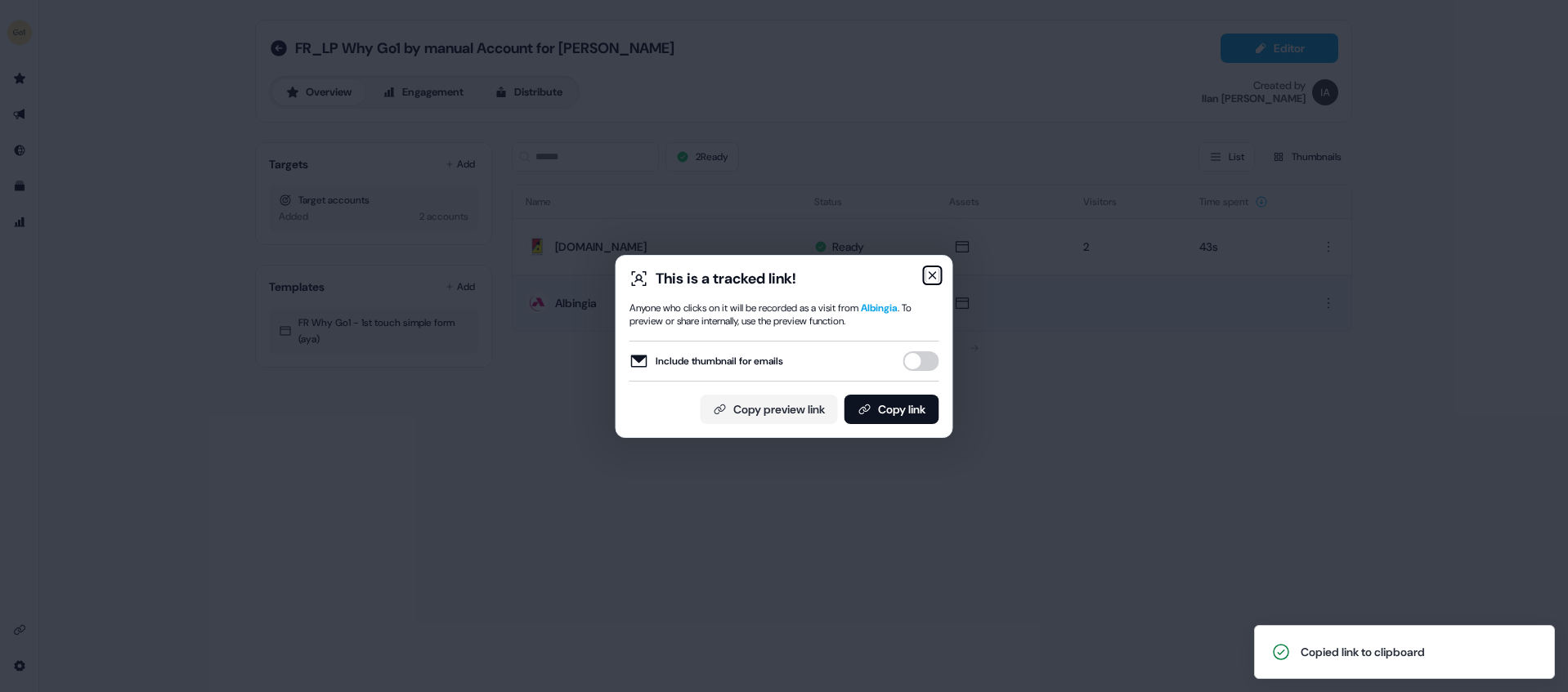
click at [938, 269] on icon "button" at bounding box center [932, 275] width 13 height 13
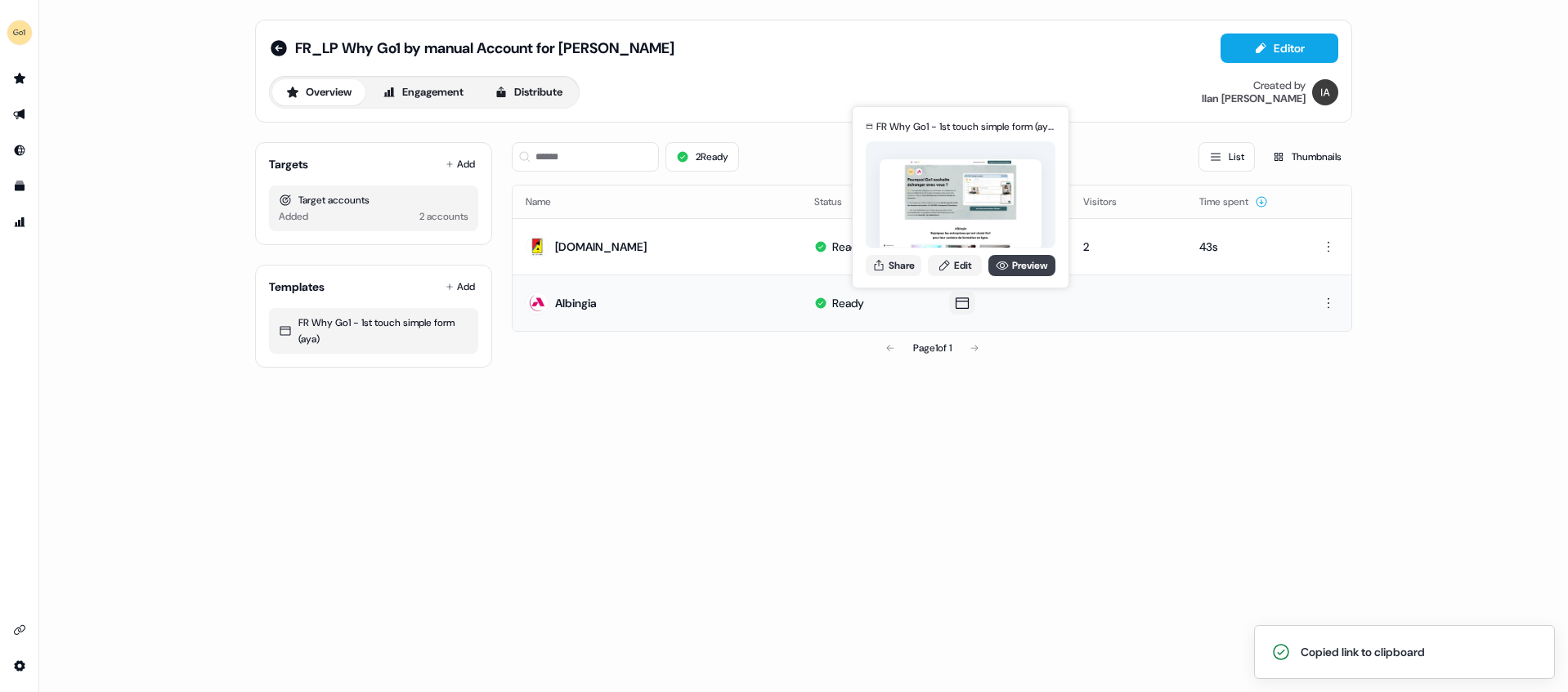
click at [1008, 265] on link "Preview" at bounding box center [1022, 265] width 67 height 21
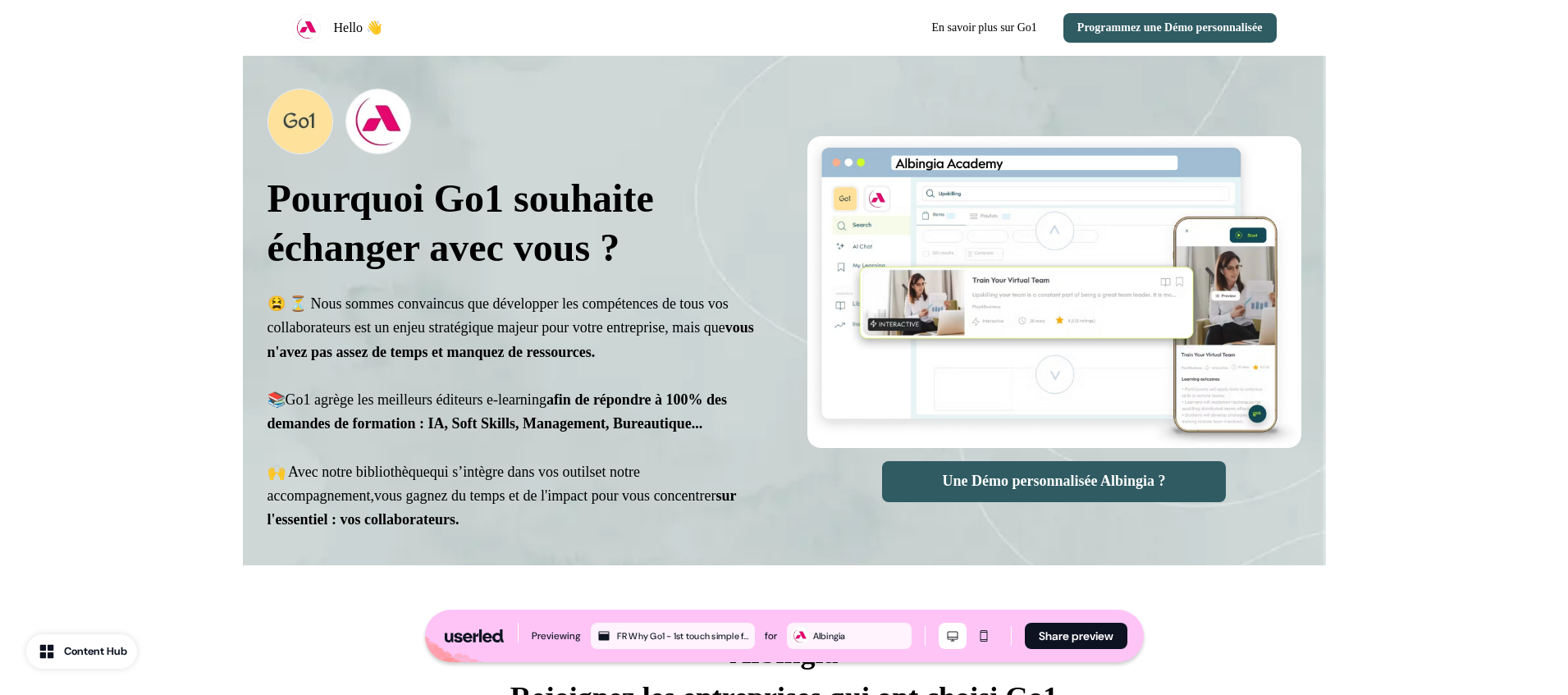
select select "**"
